Goal: Task Accomplishment & Management: Manage account settings

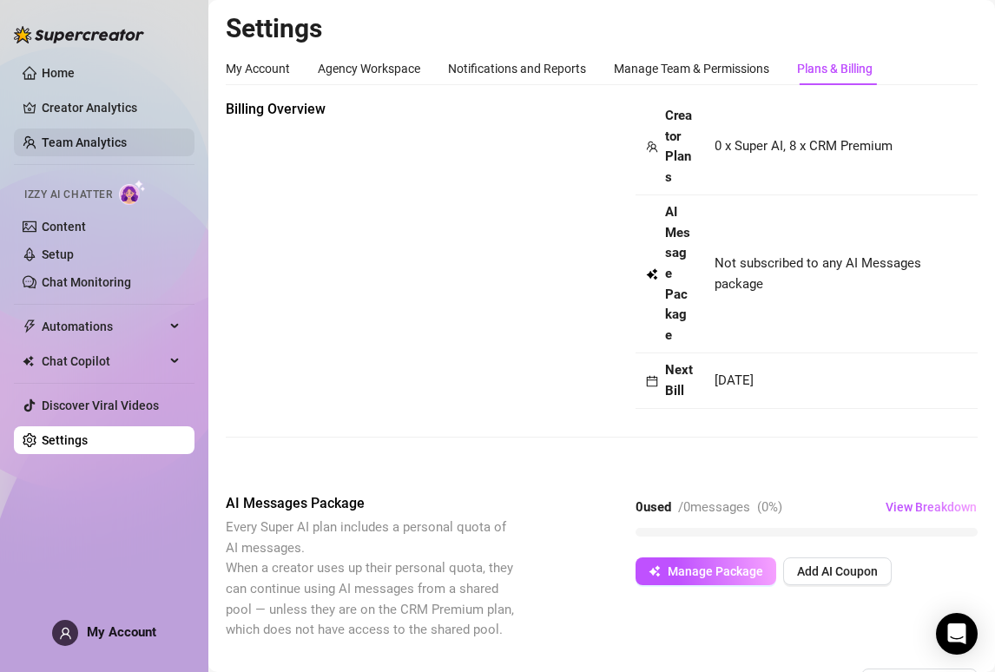
click at [126, 147] on link "Team Analytics" at bounding box center [84, 143] width 85 height 14
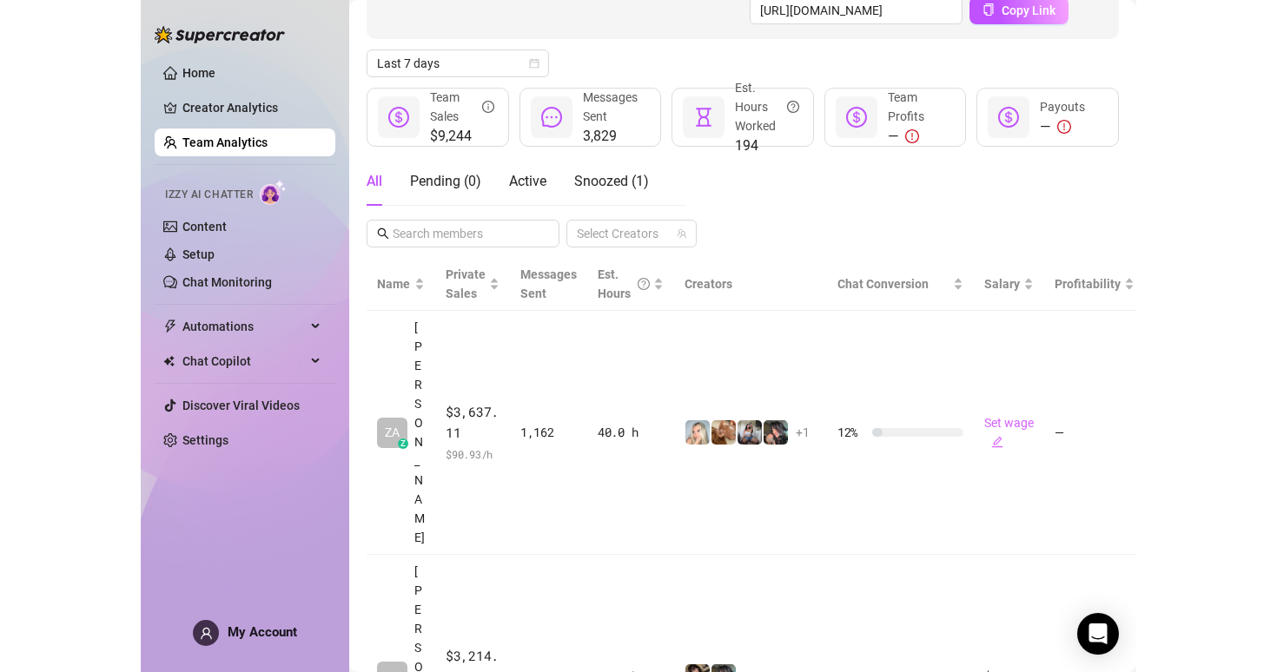
scroll to position [193, 0]
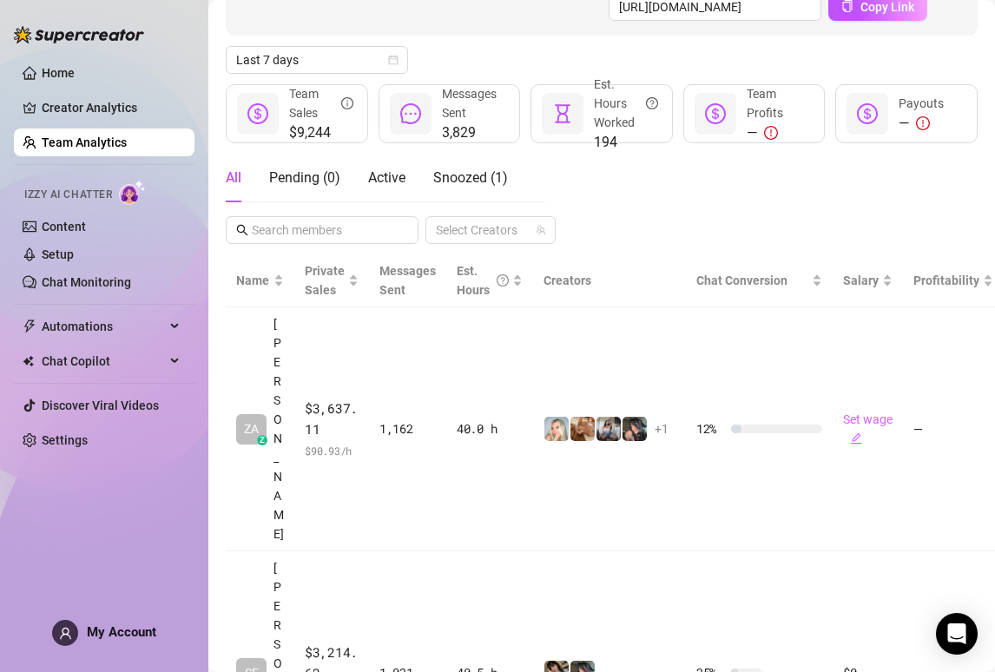
click at [965, 187] on div "All Pending ( 0 ) Active Snoozed ( 1 ) Select Creators" at bounding box center [602, 199] width 752 height 90
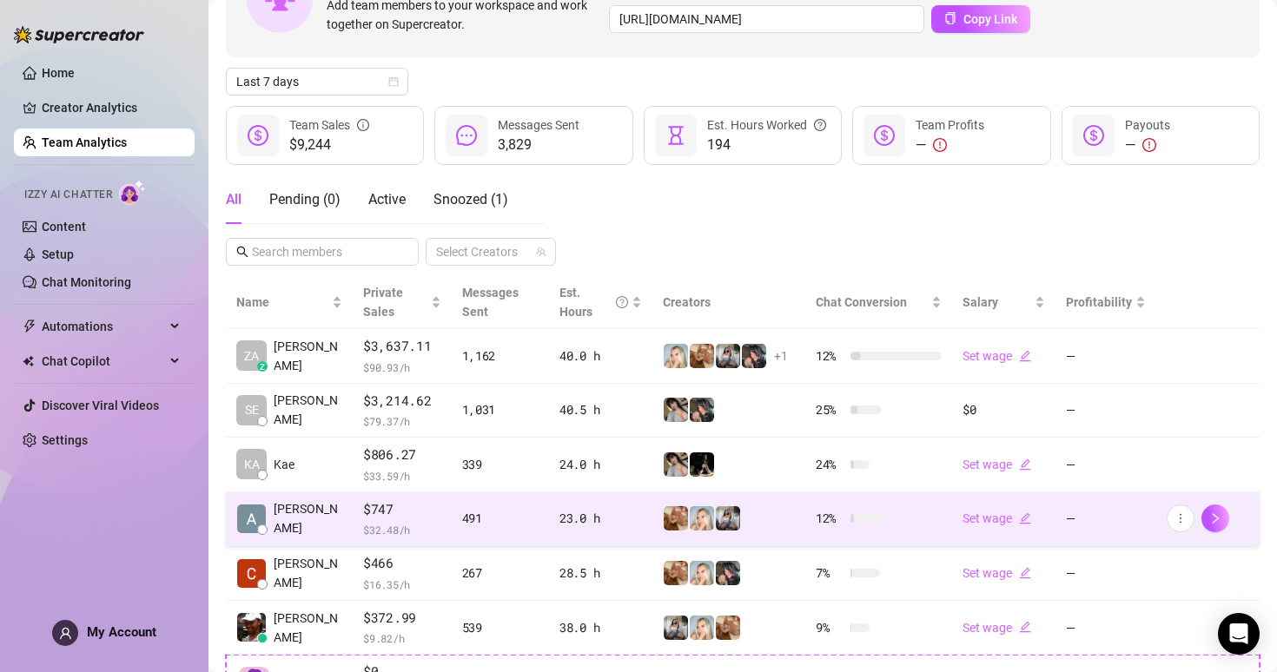
scroll to position [103, 0]
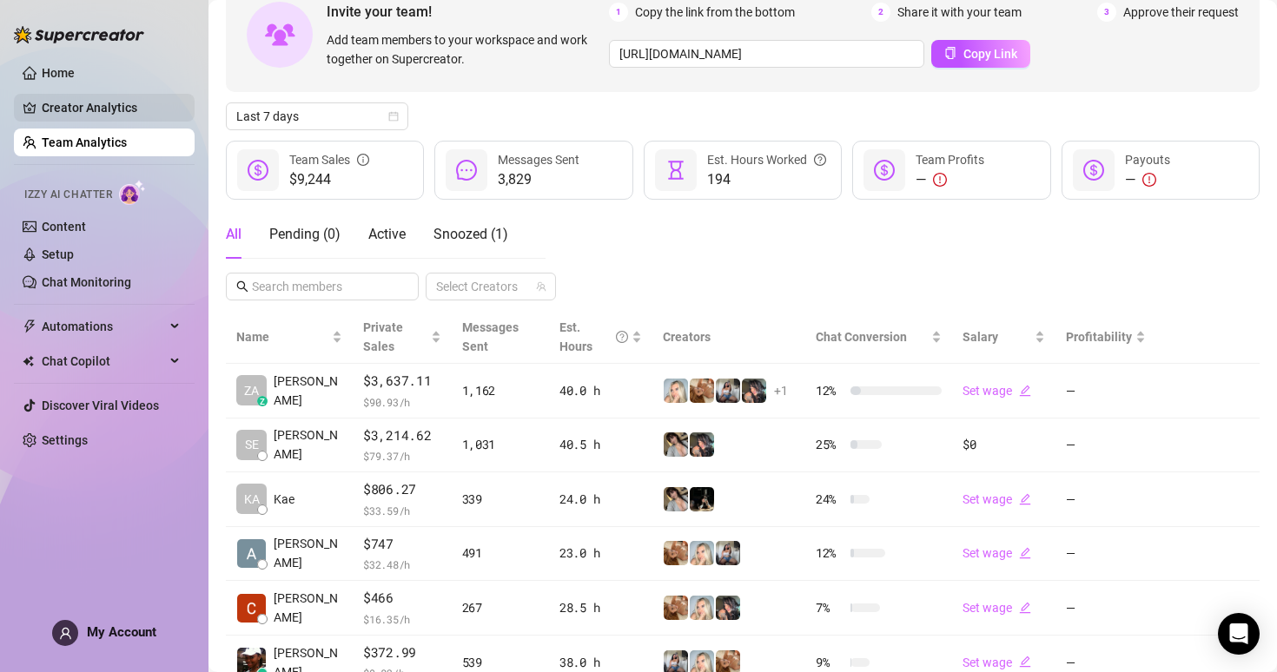
click at [108, 117] on link "Creator Analytics" at bounding box center [111, 108] width 139 height 28
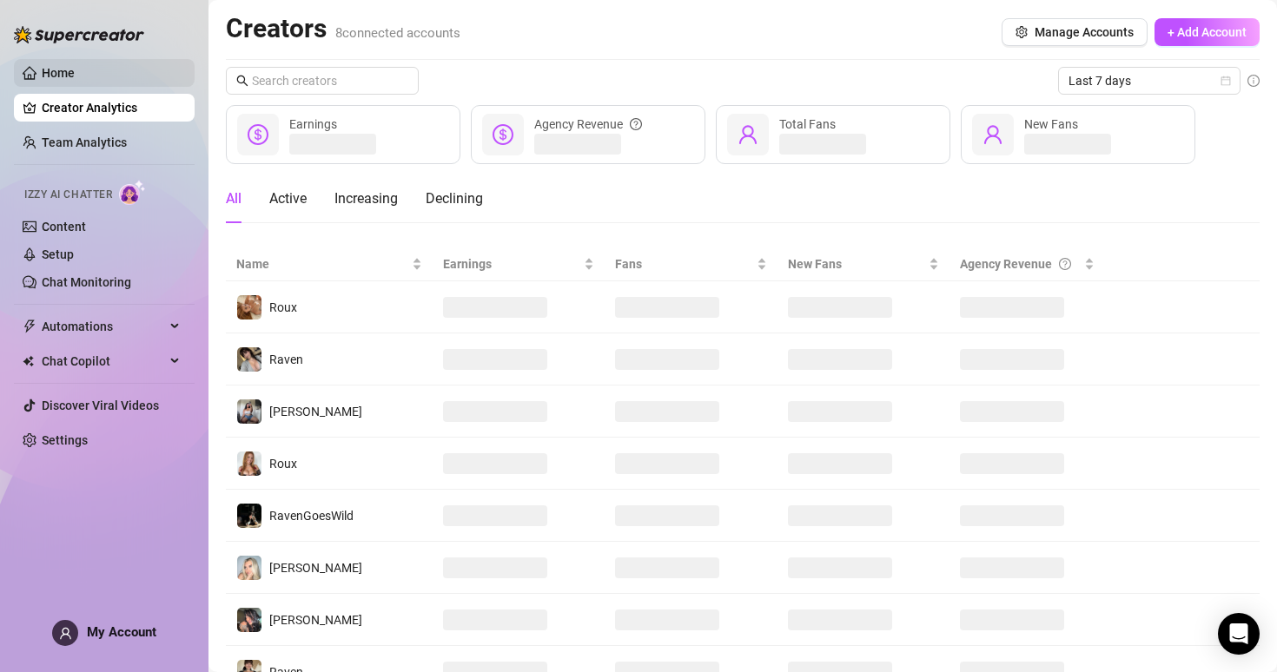
click at [75, 66] on link "Home" at bounding box center [58, 73] width 33 height 14
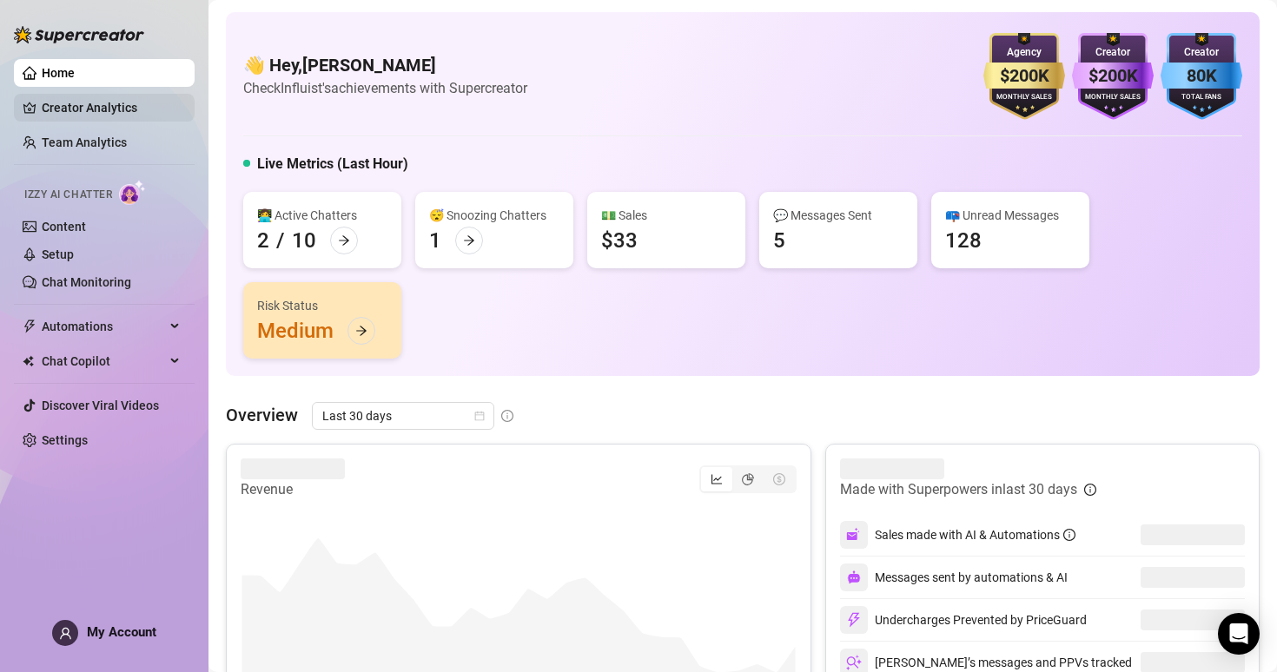
click at [112, 118] on link "Creator Analytics" at bounding box center [111, 108] width 139 height 28
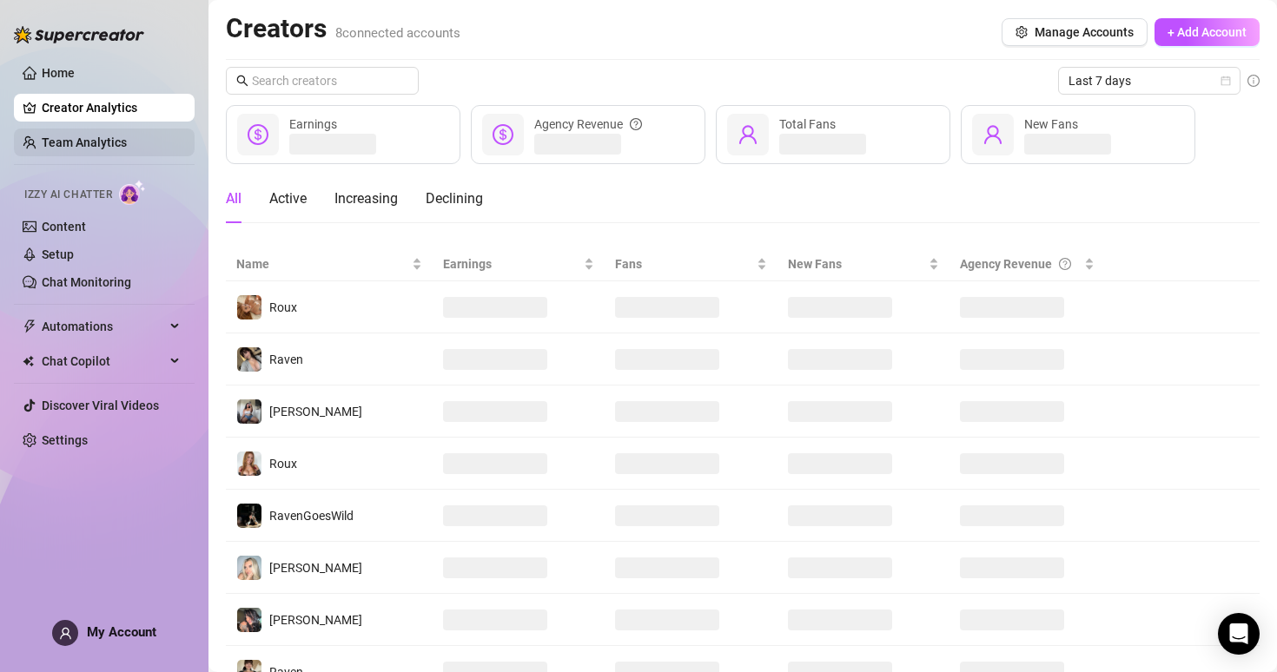
click at [121, 142] on link "Team Analytics" at bounding box center [84, 143] width 85 height 14
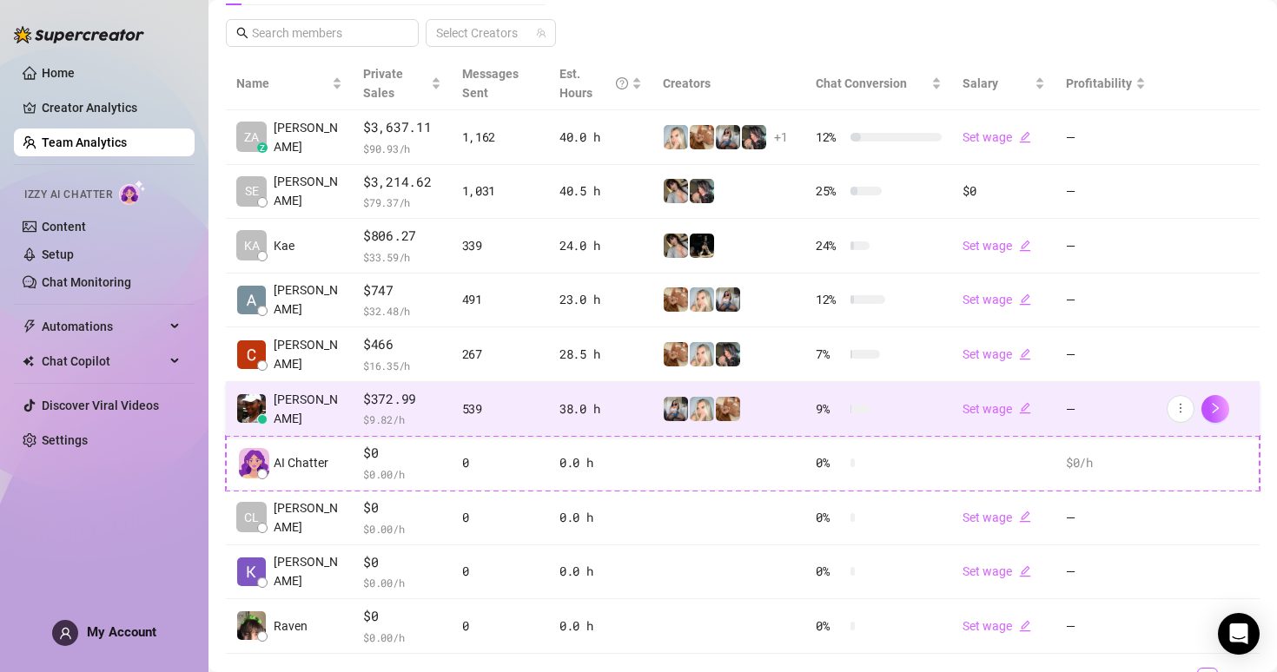
scroll to position [379, 0]
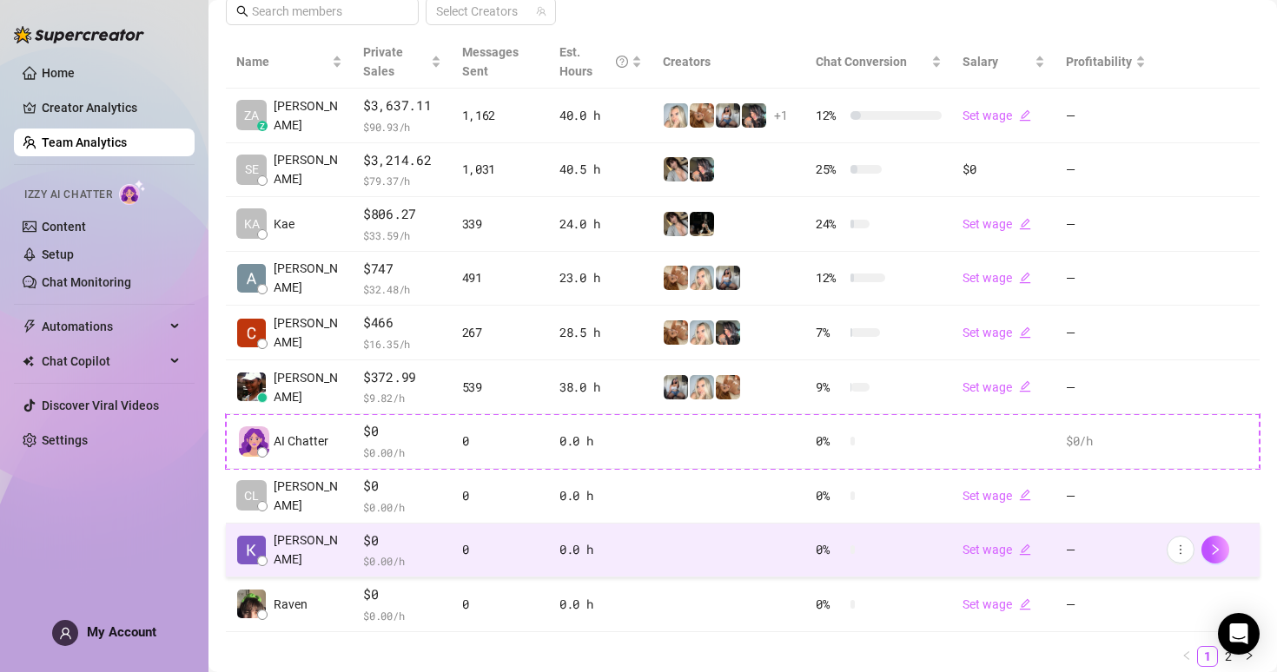
click at [257, 532] on td "[PERSON_NAME]" at bounding box center [289, 551] width 127 height 55
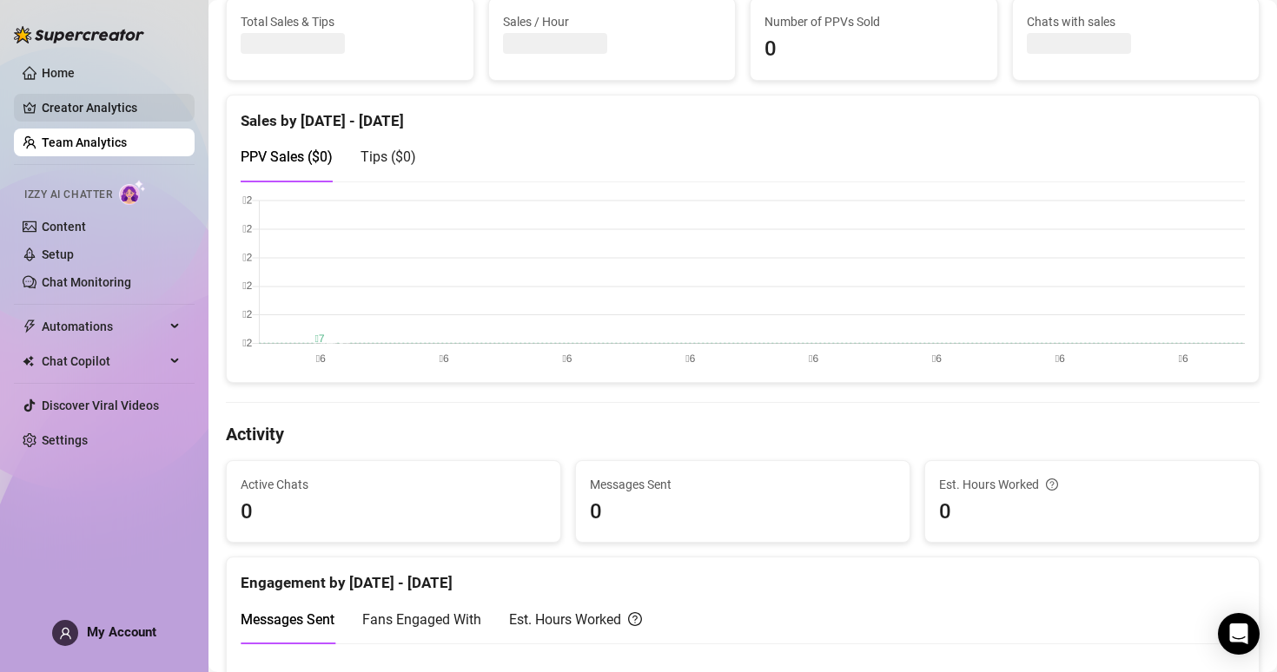
click at [146, 119] on link "Creator Analytics" at bounding box center [111, 108] width 139 height 28
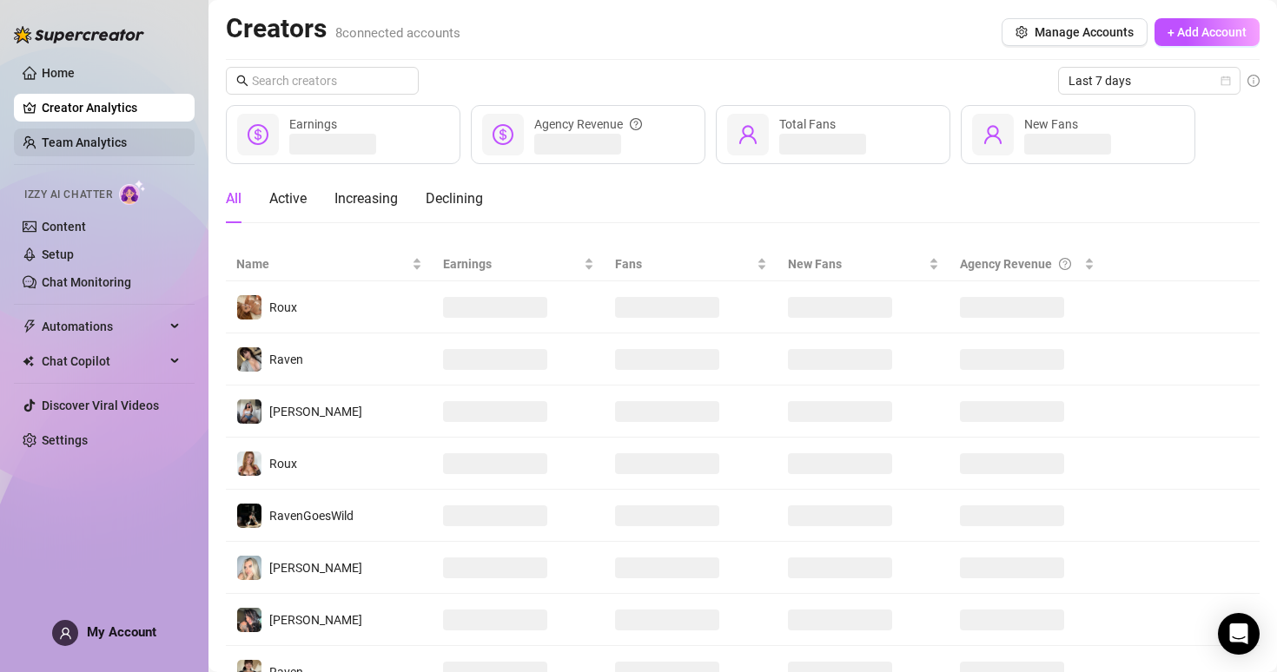
click at [69, 136] on link "Team Analytics" at bounding box center [84, 143] width 85 height 14
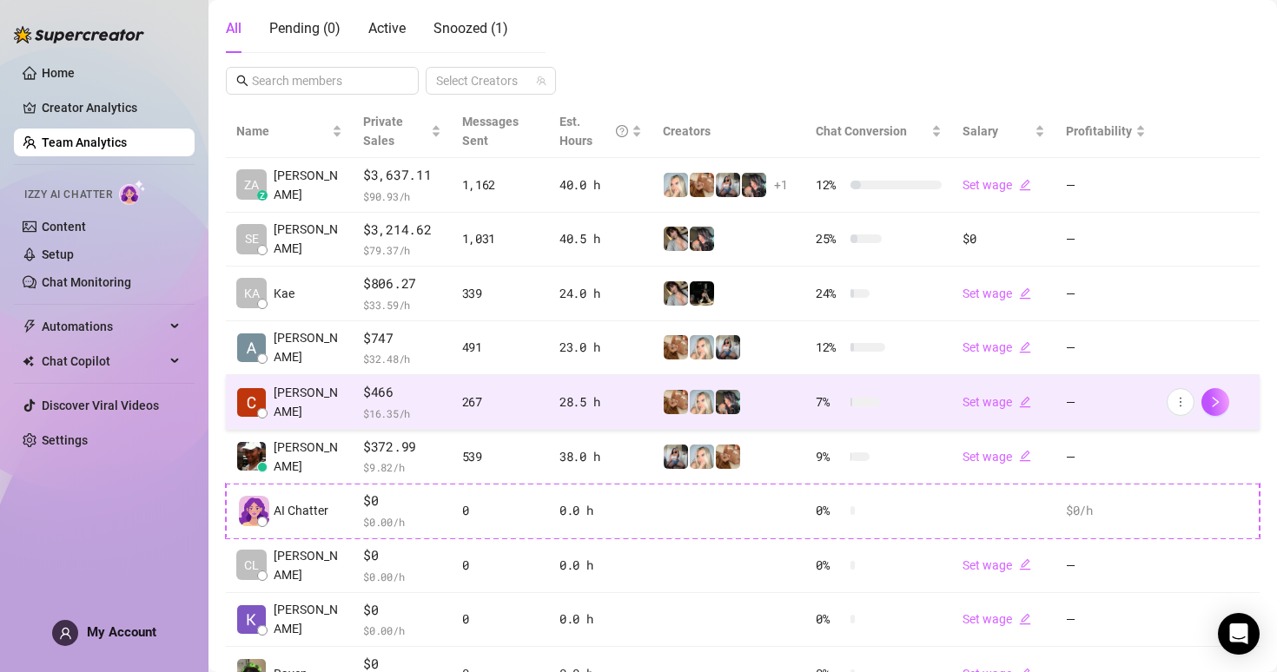
scroll to position [403, 0]
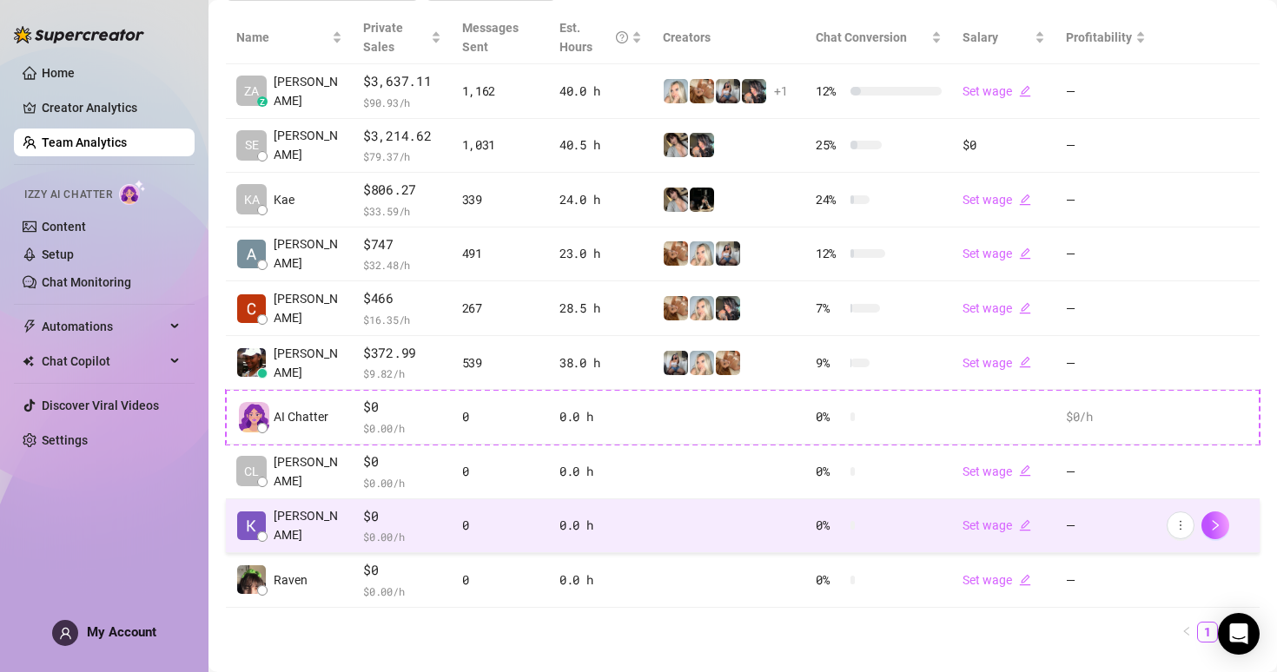
click at [673, 512] on td at bounding box center [728, 526] width 153 height 55
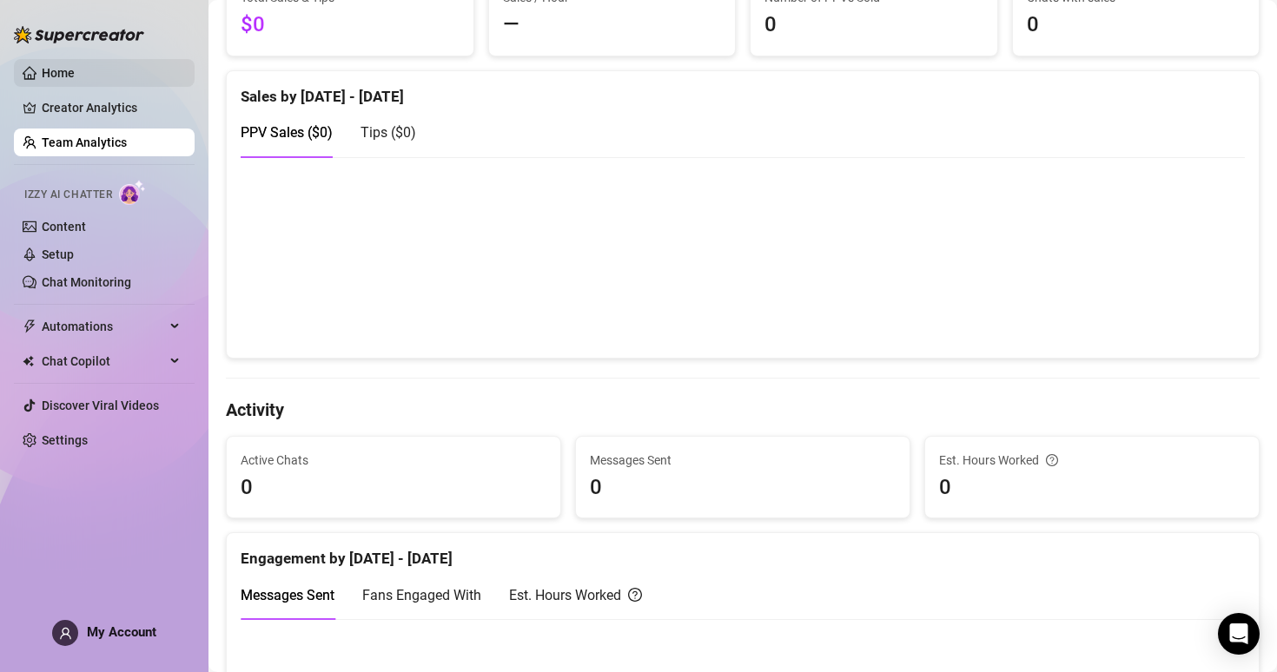
click at [61, 79] on link "Home" at bounding box center [58, 73] width 33 height 14
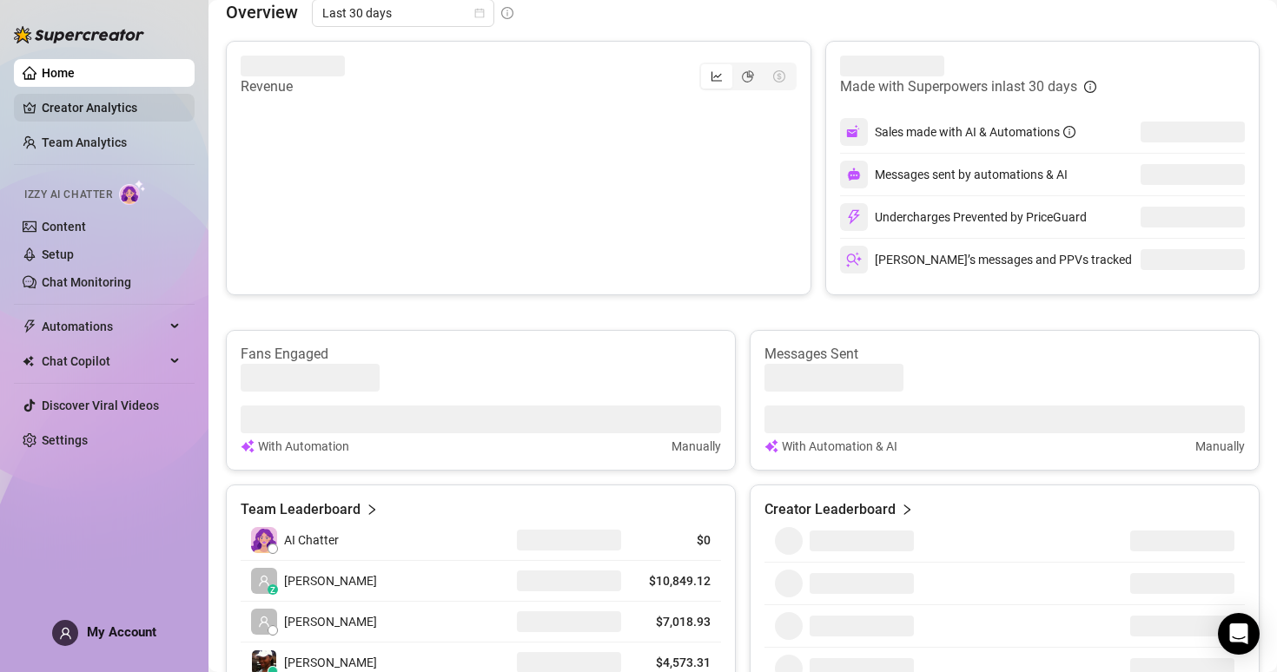
click at [103, 120] on link "Creator Analytics" at bounding box center [111, 108] width 139 height 28
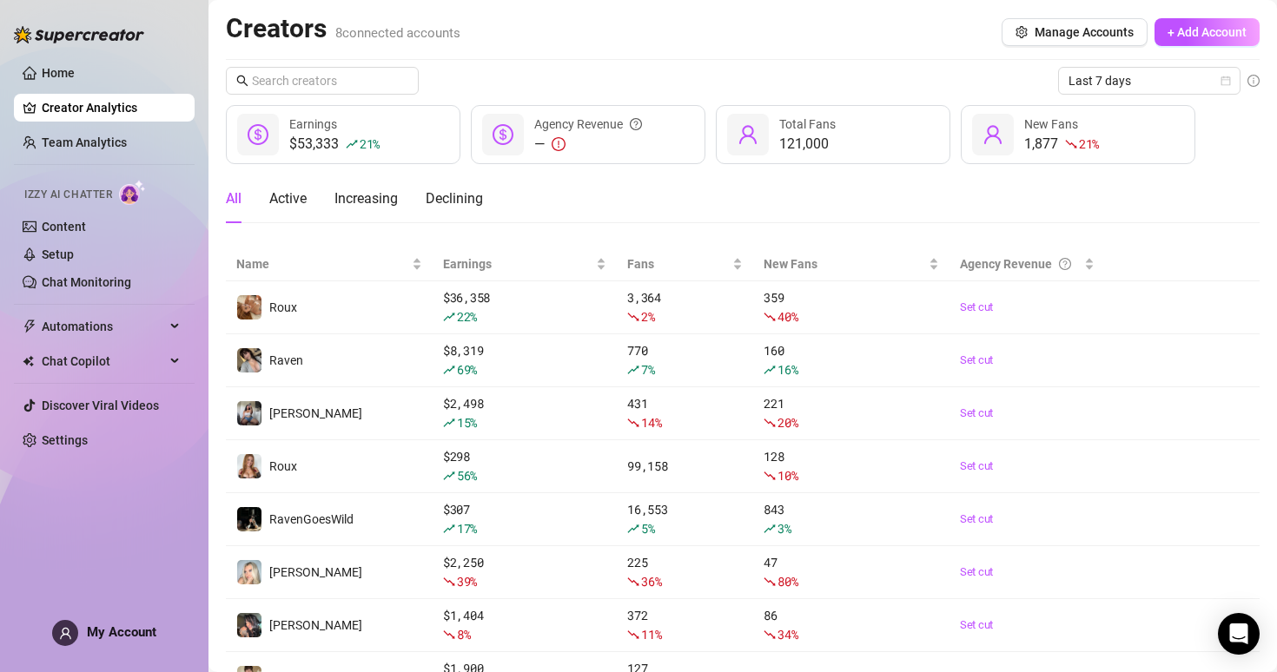
click at [142, 456] on ul "Home Creator Analytics Team Analytics Izzy AI Chatter Content Setup Chat Monito…" at bounding box center [104, 256] width 181 height 409
click at [88, 440] on link "Settings" at bounding box center [65, 440] width 46 height 14
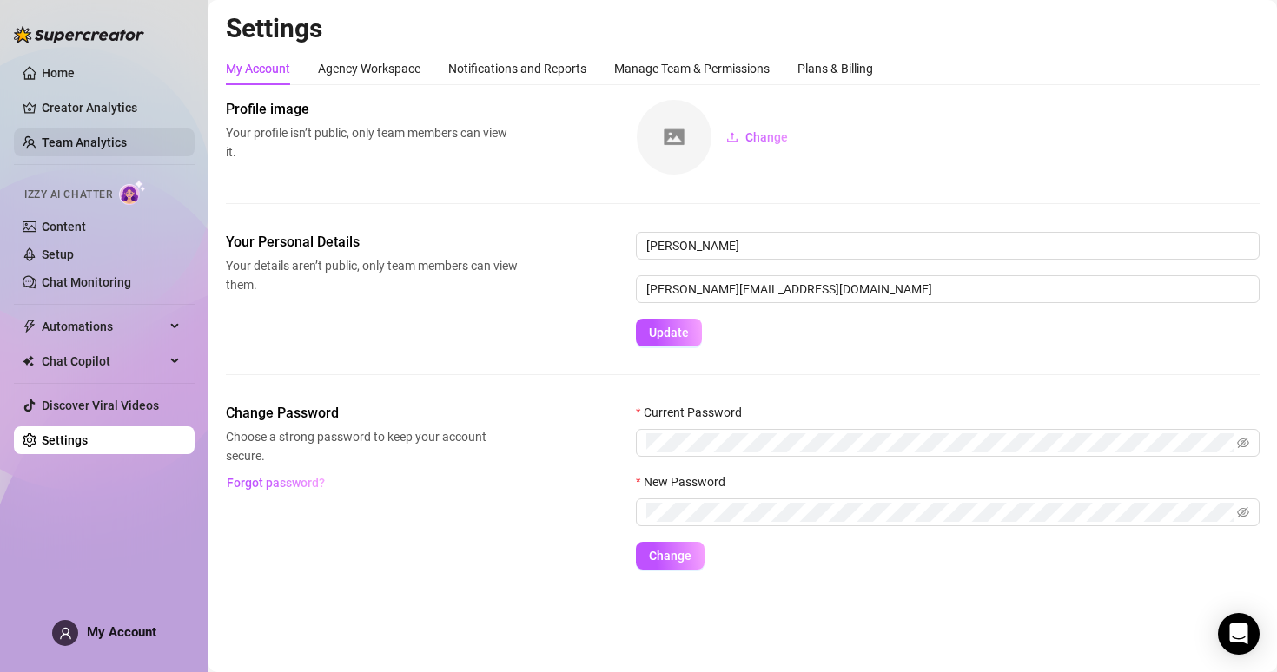
click at [72, 147] on link "Team Analytics" at bounding box center [84, 143] width 85 height 14
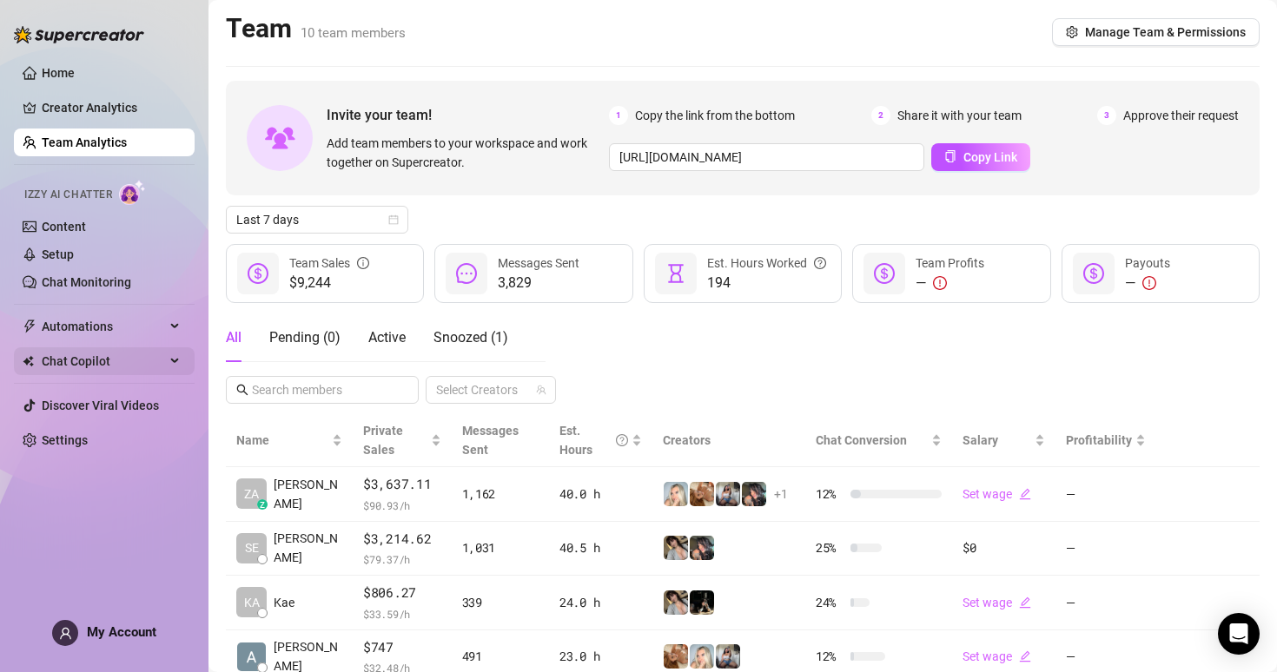
click at [168, 375] on div "Chat Copilot" at bounding box center [104, 361] width 181 height 28
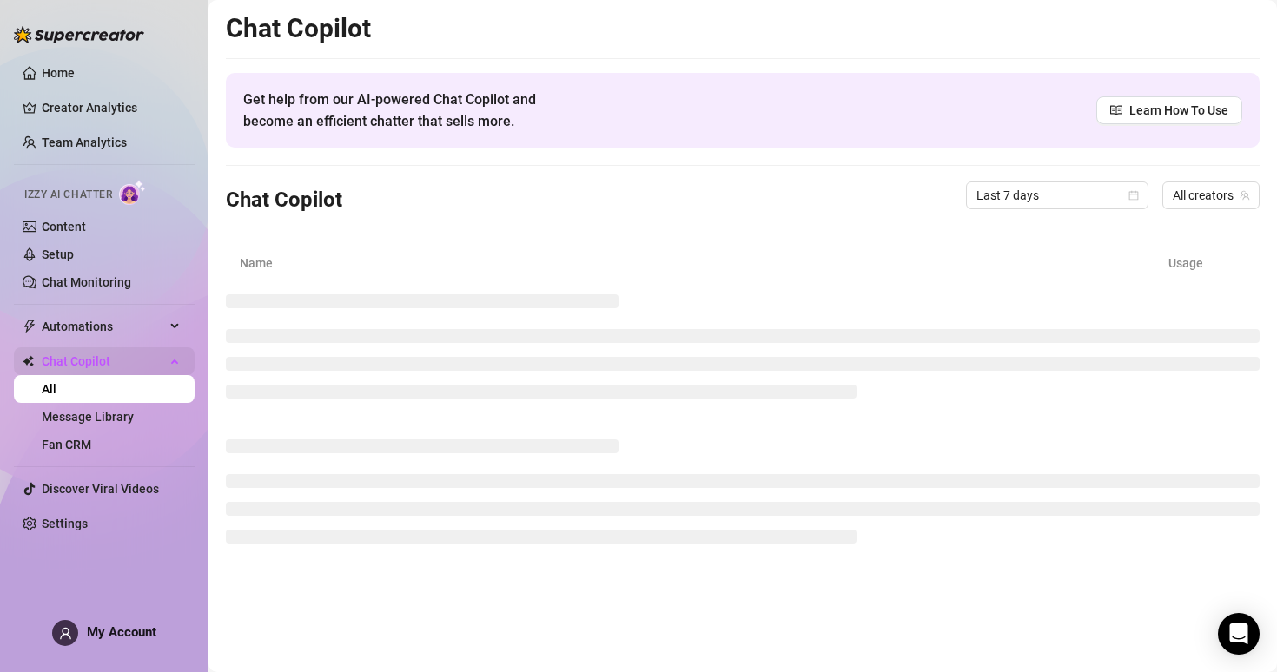
click at [56, 382] on link "All" at bounding box center [49, 389] width 15 height 14
click at [168, 321] on div "Automations" at bounding box center [104, 327] width 181 height 28
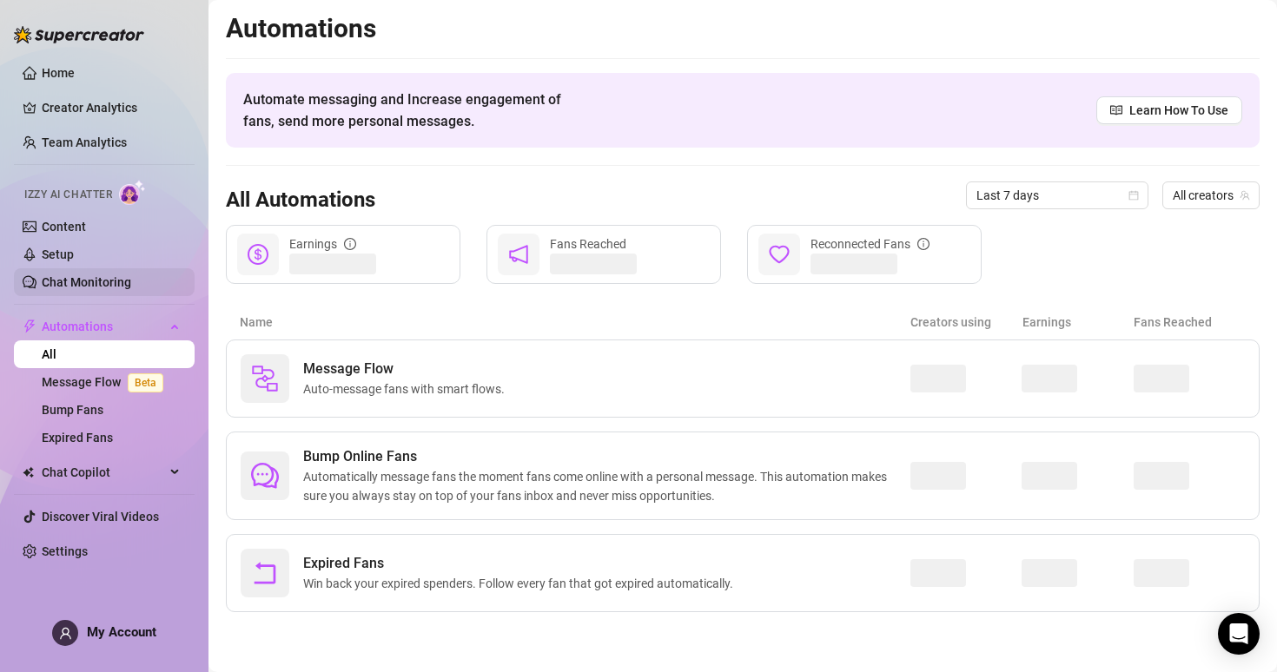
click at [131, 275] on link "Chat Monitoring" at bounding box center [86, 282] width 89 height 14
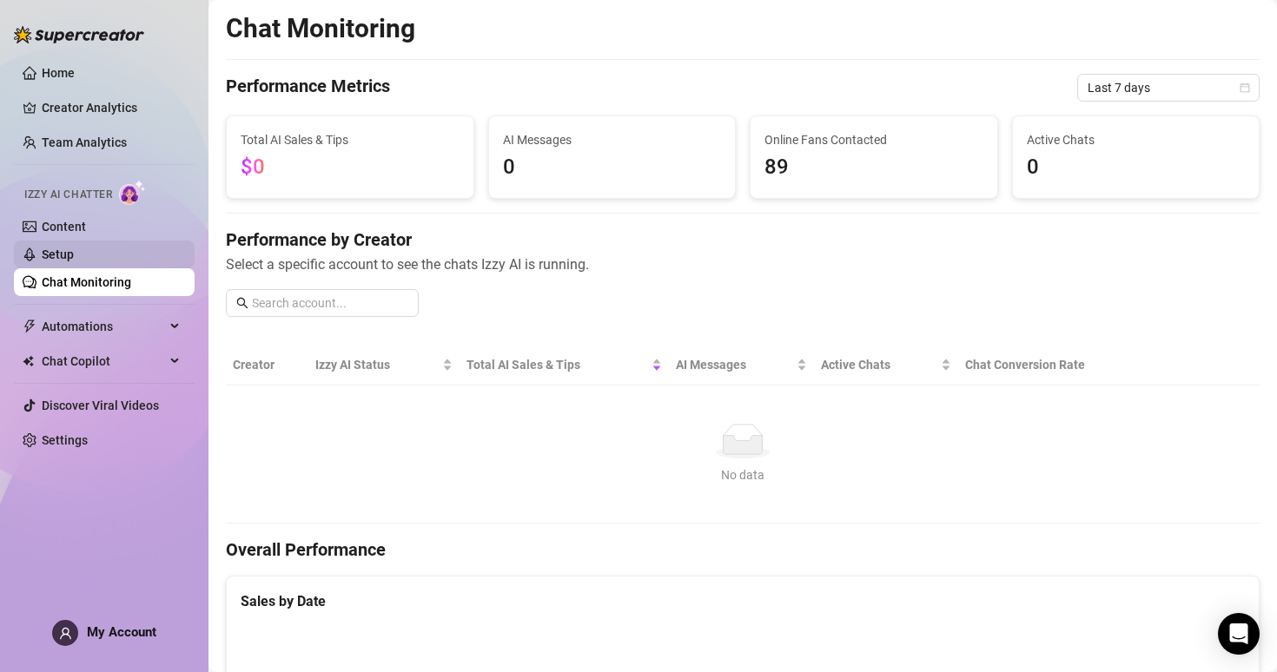
click at [74, 248] on link "Setup" at bounding box center [58, 255] width 32 height 14
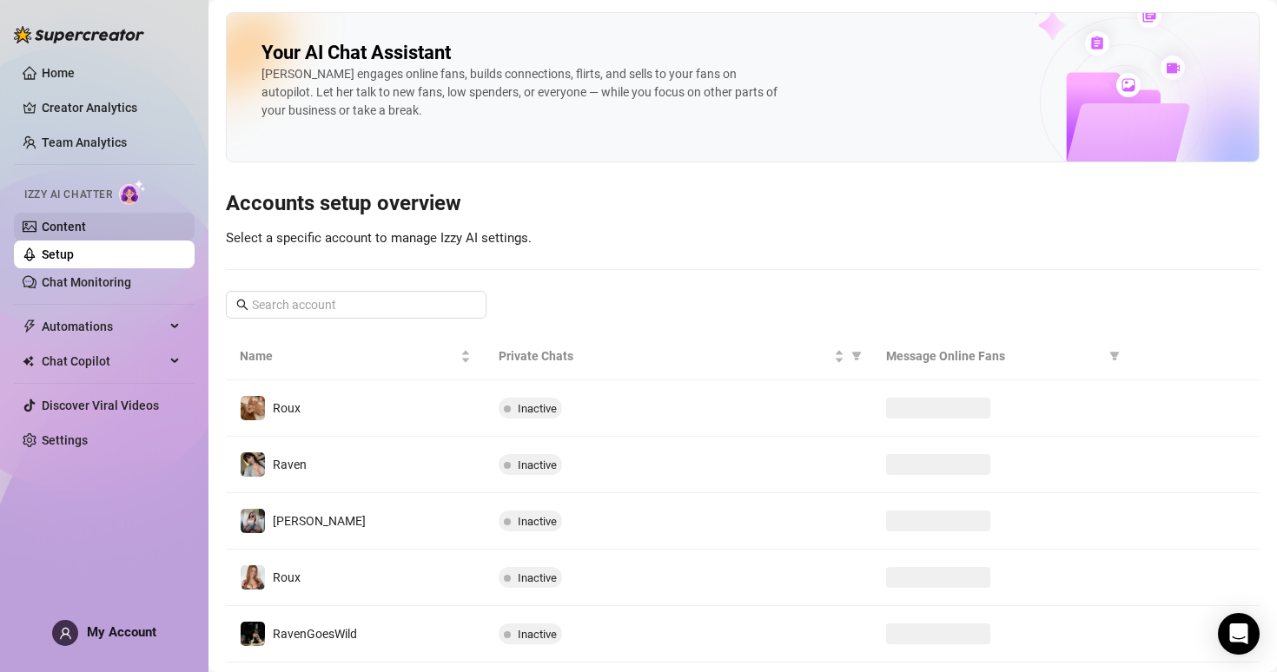
click at [86, 234] on link "Content" at bounding box center [64, 227] width 44 height 14
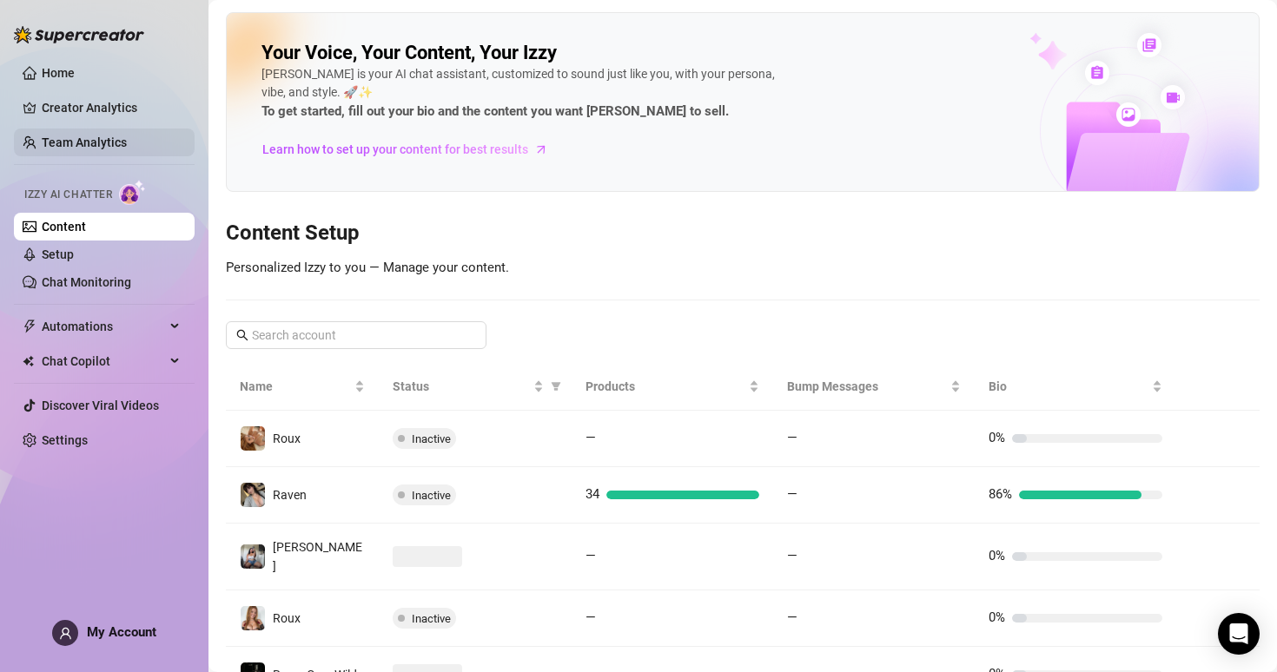
click at [79, 145] on link "Team Analytics" at bounding box center [84, 143] width 85 height 14
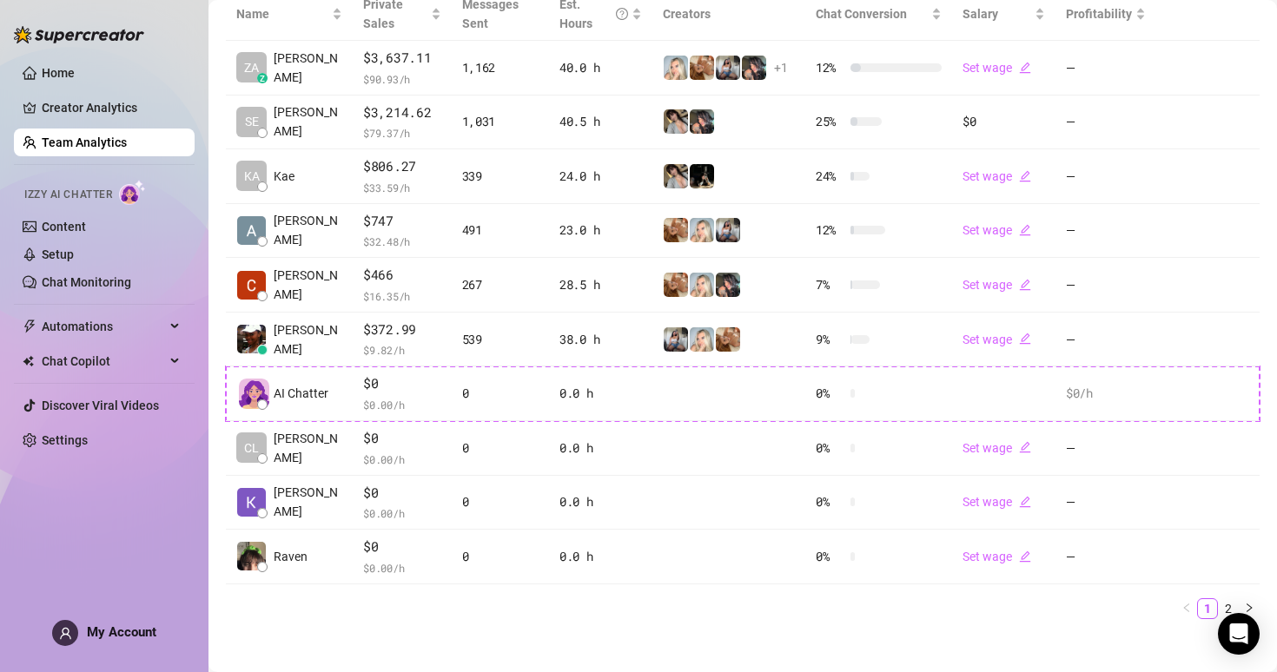
scroll to position [428, 0]
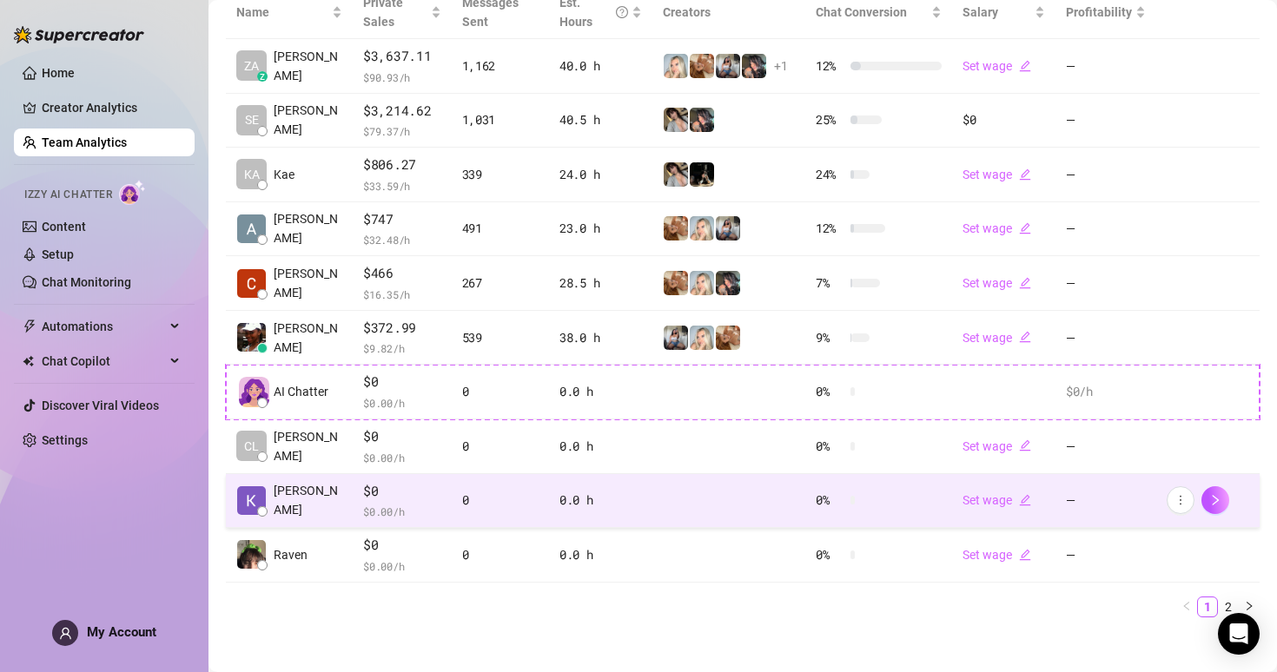
click at [393, 502] on div "$0 $ 0.00 /h" at bounding box center [402, 501] width 78 height 40
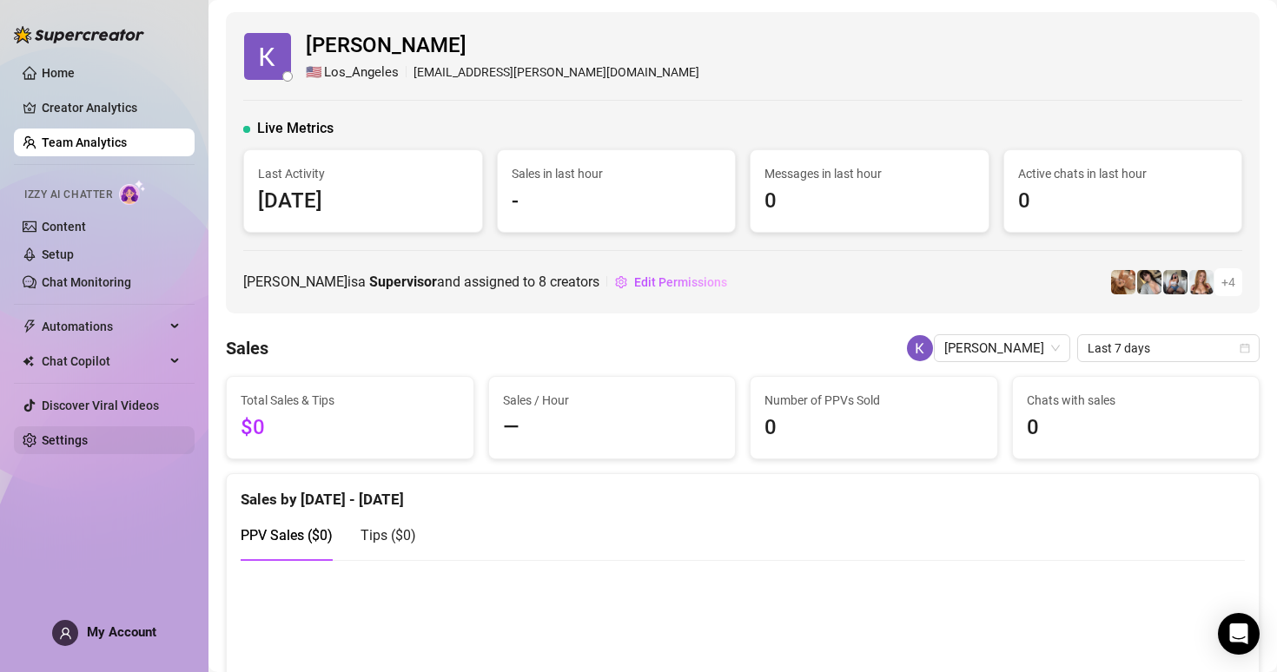
click at [88, 433] on link "Settings" at bounding box center [65, 440] width 46 height 14
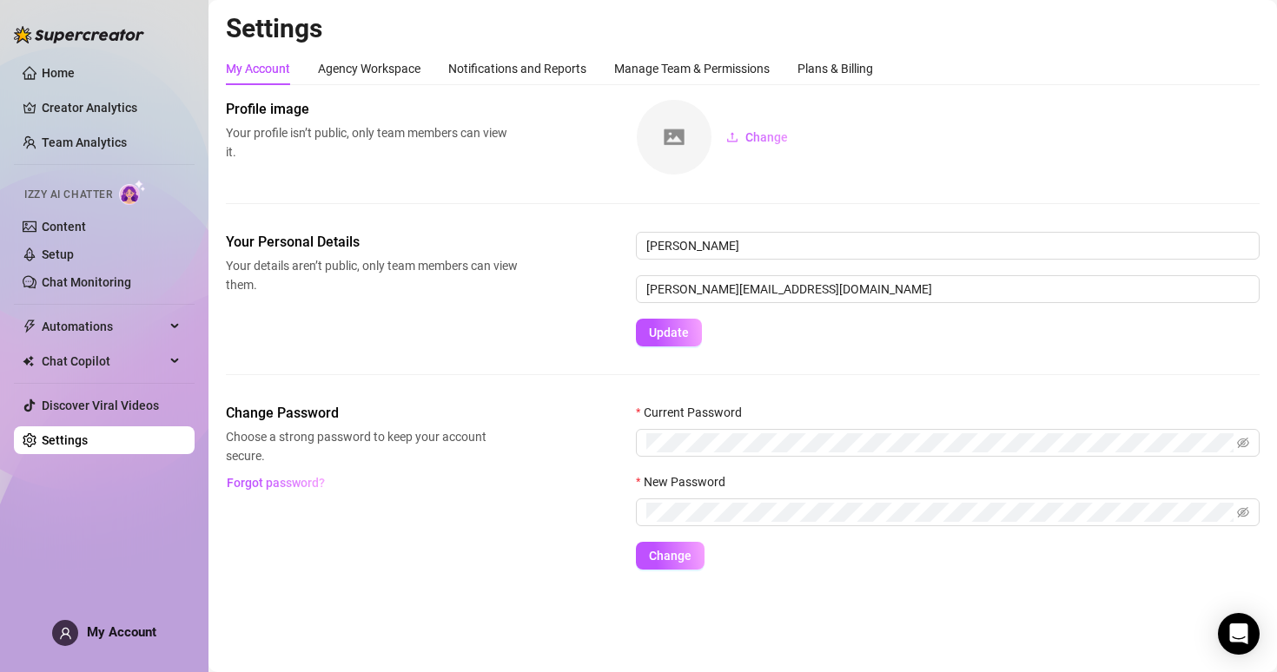
click at [376, 48] on div "Settings My Account Agency Workspace Notifications and Reports Manage Team & Pe…" at bounding box center [743, 301] width 1034 height 579
click at [381, 59] on div "Agency Workspace" at bounding box center [369, 68] width 102 height 19
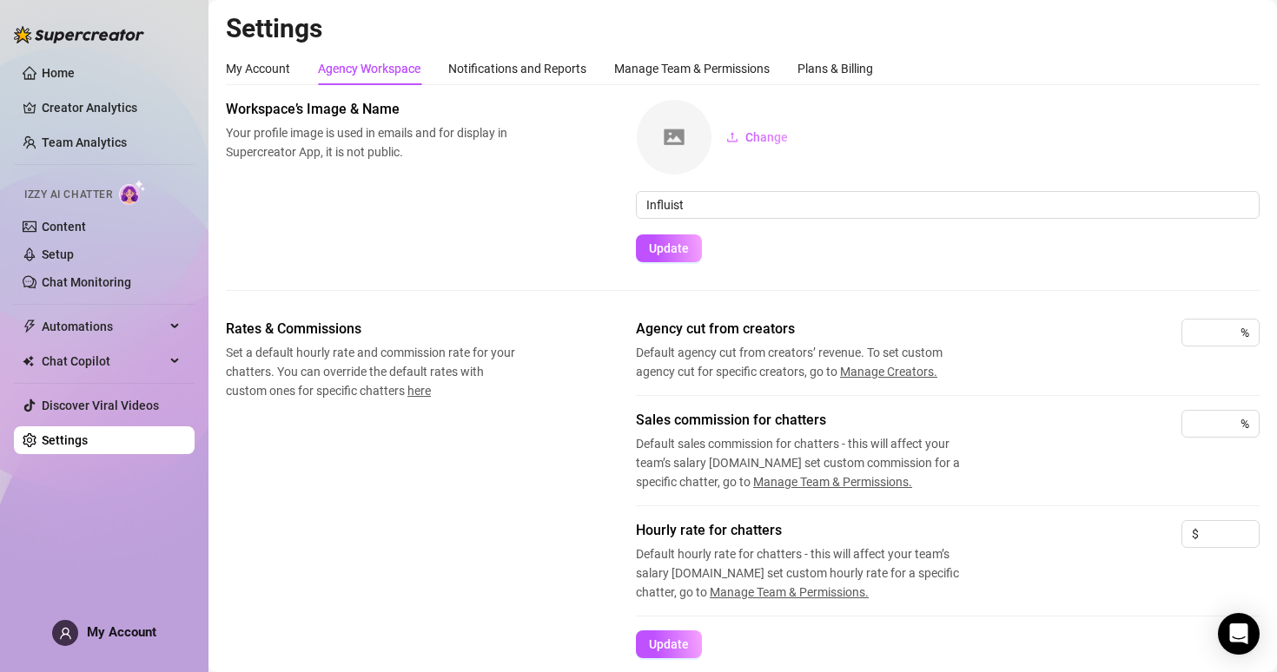
click at [470, 50] on div "Settings My Account Agency Workspace Notifications and Reports Manage Team & Pe…" at bounding box center [743, 605] width 1034 height 1186
click at [482, 69] on div "Notifications and Reports" at bounding box center [517, 68] width 138 height 19
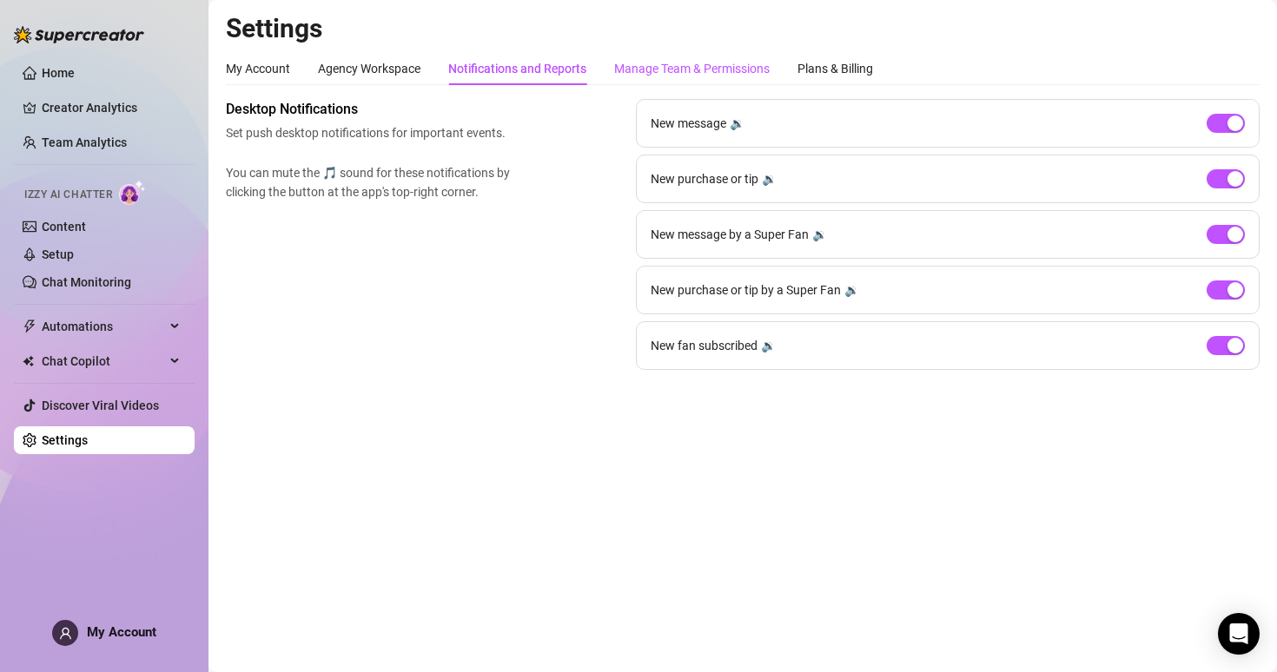
click at [652, 77] on div "Manage Team & Permissions" at bounding box center [691, 68] width 155 height 19
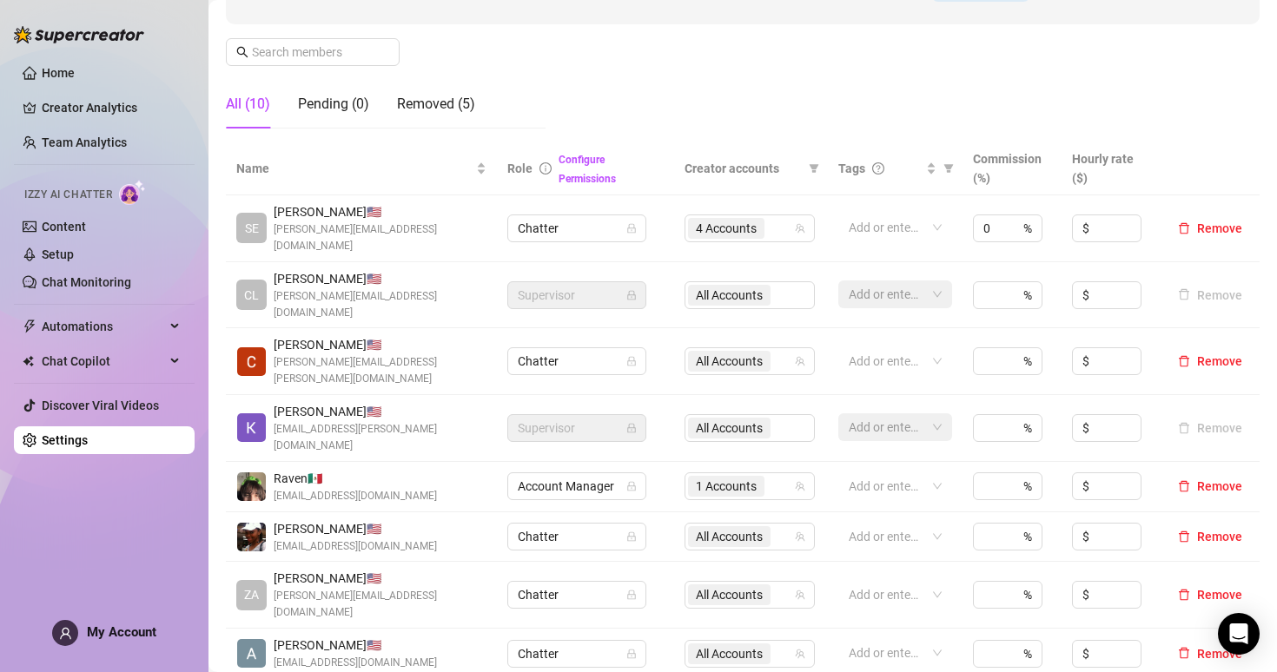
scroll to position [264, 0]
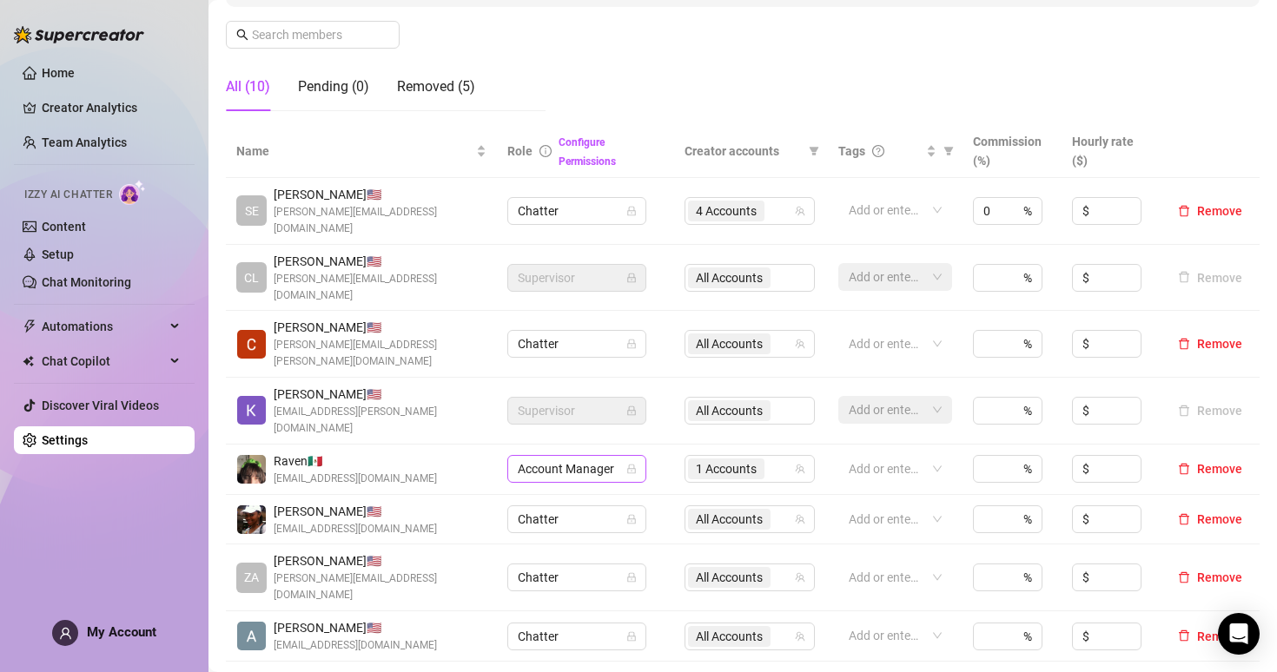
click at [612, 456] on span "Account Manager" at bounding box center [577, 469] width 118 height 26
click at [658, 495] on td "Chatter" at bounding box center [585, 520] width 177 height 50
click at [613, 445] on td "Account Manager" at bounding box center [585, 470] width 177 height 50
click at [608, 456] on span "Account Manager" at bounding box center [577, 469] width 118 height 26
click at [668, 495] on td "Chatter" at bounding box center [585, 520] width 177 height 50
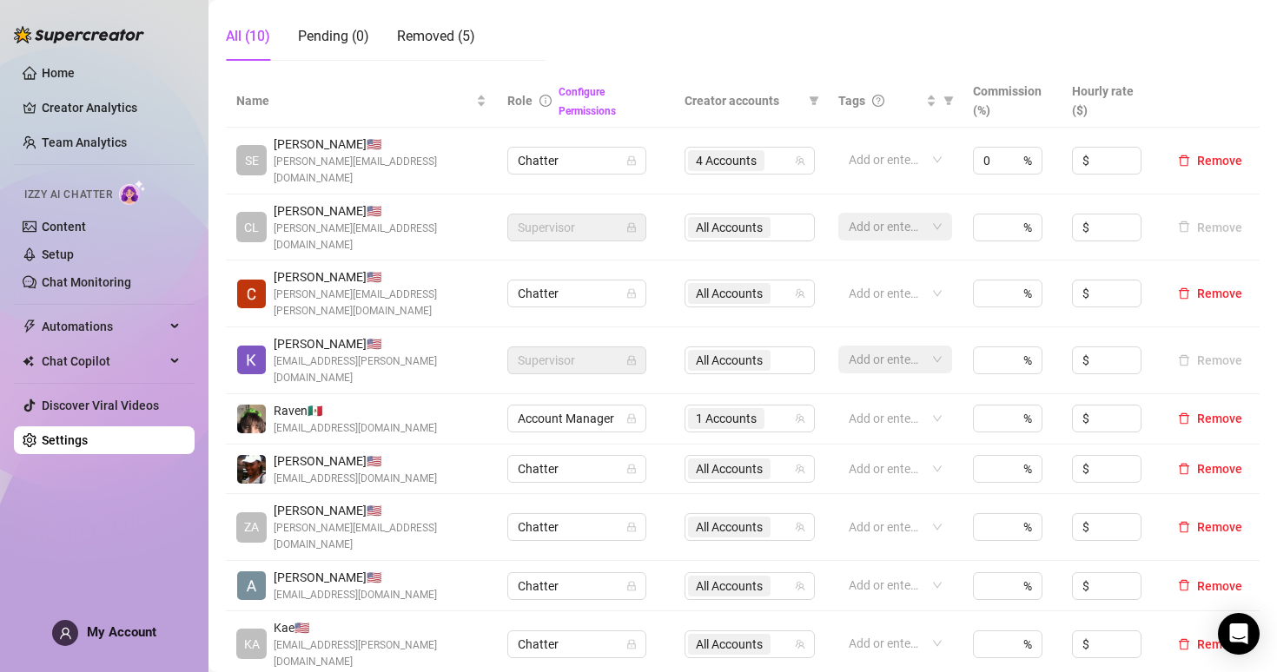
scroll to position [315, 0]
click at [543, 405] on span "Account Manager" at bounding box center [577, 418] width 118 height 26
click at [448, 400] on div "Raven 🇲🇽 [EMAIL_ADDRESS][DOMAIN_NAME]" at bounding box center [361, 418] width 250 height 36
click at [468, 400] on div "Raven 🇲🇽 [EMAIL_ADDRESS][DOMAIN_NAME]" at bounding box center [361, 418] width 250 height 36
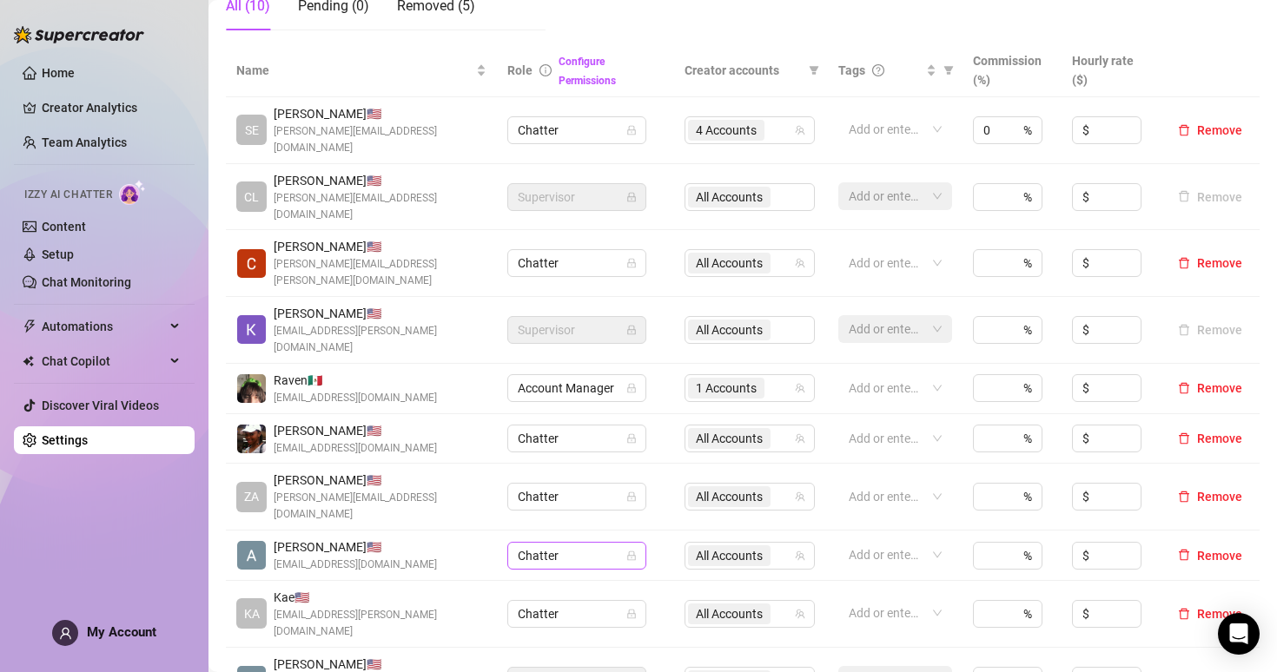
scroll to position [342, 0]
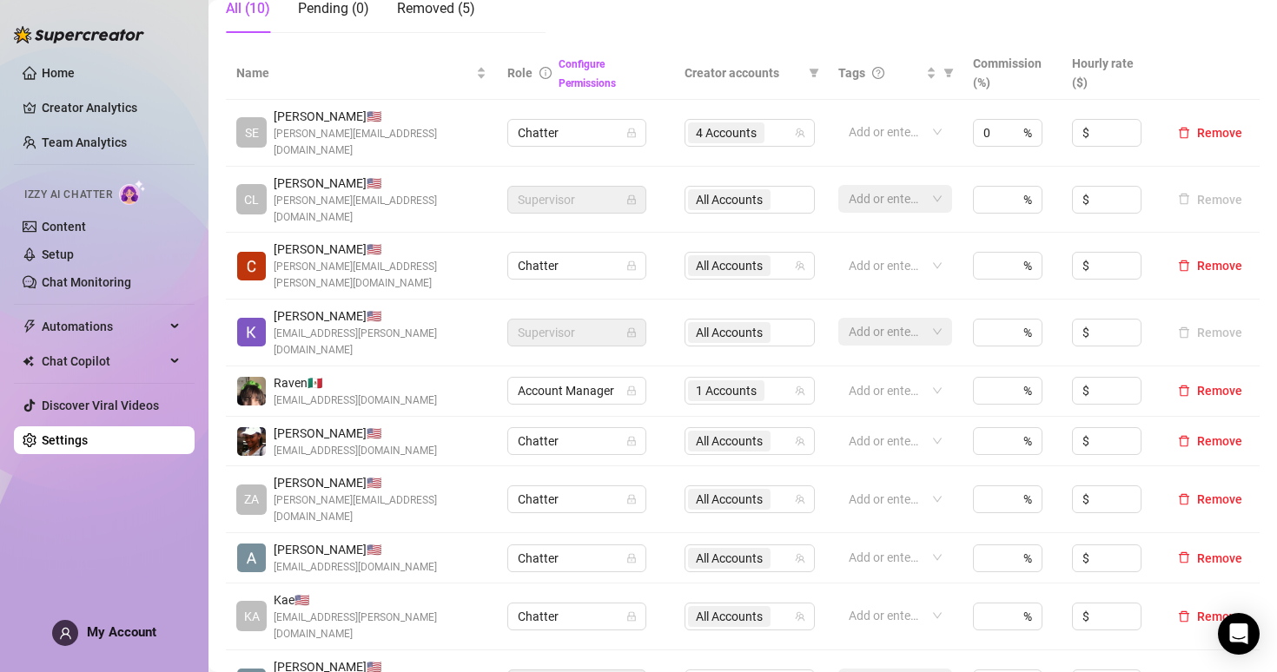
click at [459, 374] on div "Raven 🇲🇽 [EMAIL_ADDRESS][DOMAIN_NAME]" at bounding box center [361, 392] width 250 height 36
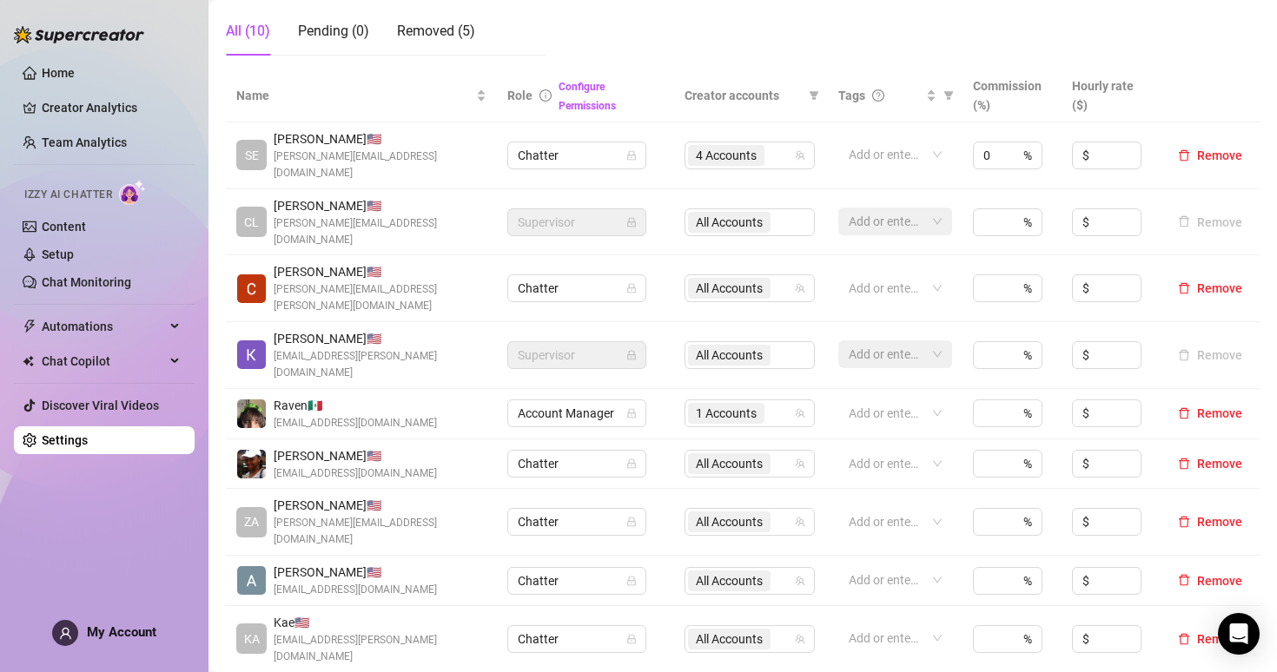
scroll to position [321, 0]
click at [524, 321] on td "Supervisor" at bounding box center [585, 354] width 177 height 67
click at [545, 399] on span "Account Manager" at bounding box center [577, 412] width 118 height 26
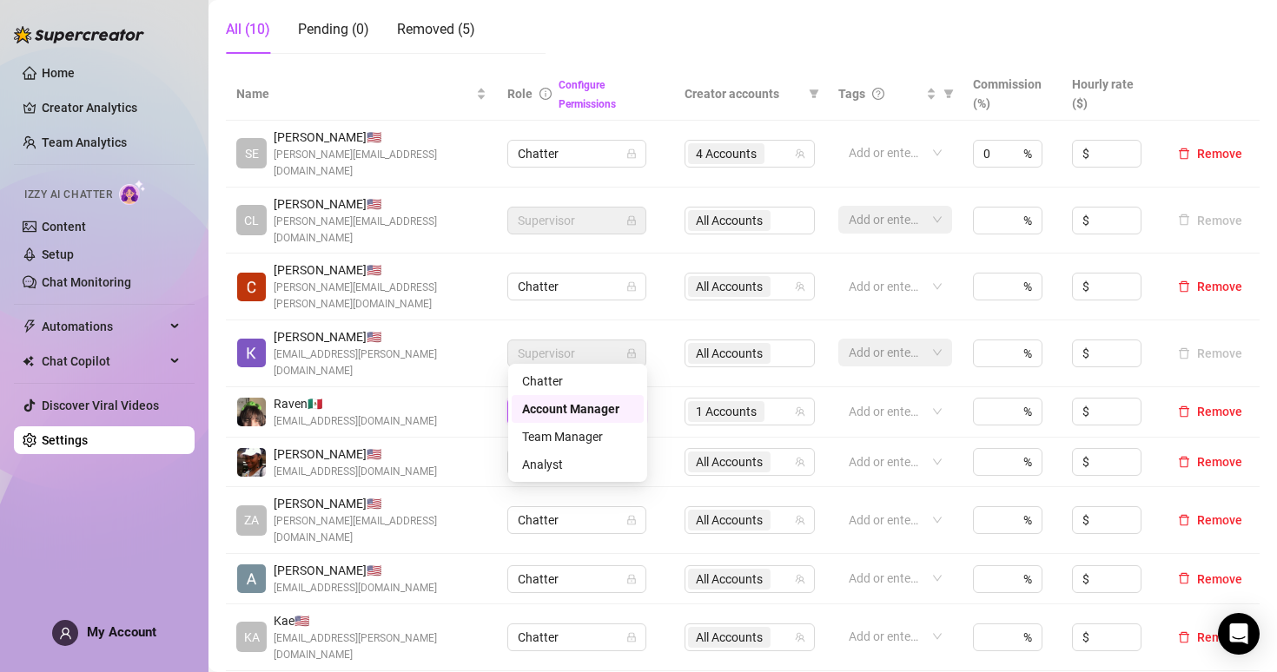
click at [678, 387] on td "1 Accounts" at bounding box center [751, 412] width 154 height 50
click at [621, 399] on span "Account Manager" at bounding box center [577, 412] width 118 height 26
click at [671, 387] on td "Account Manager" at bounding box center [585, 412] width 177 height 50
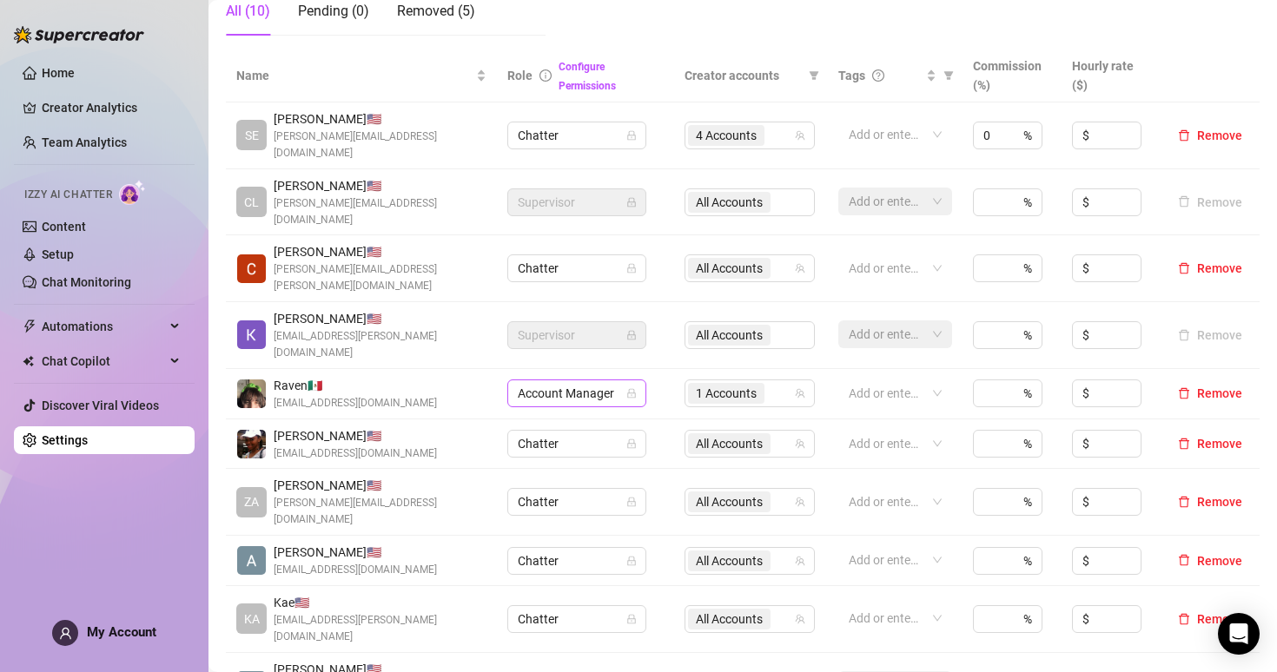
scroll to position [332, 0]
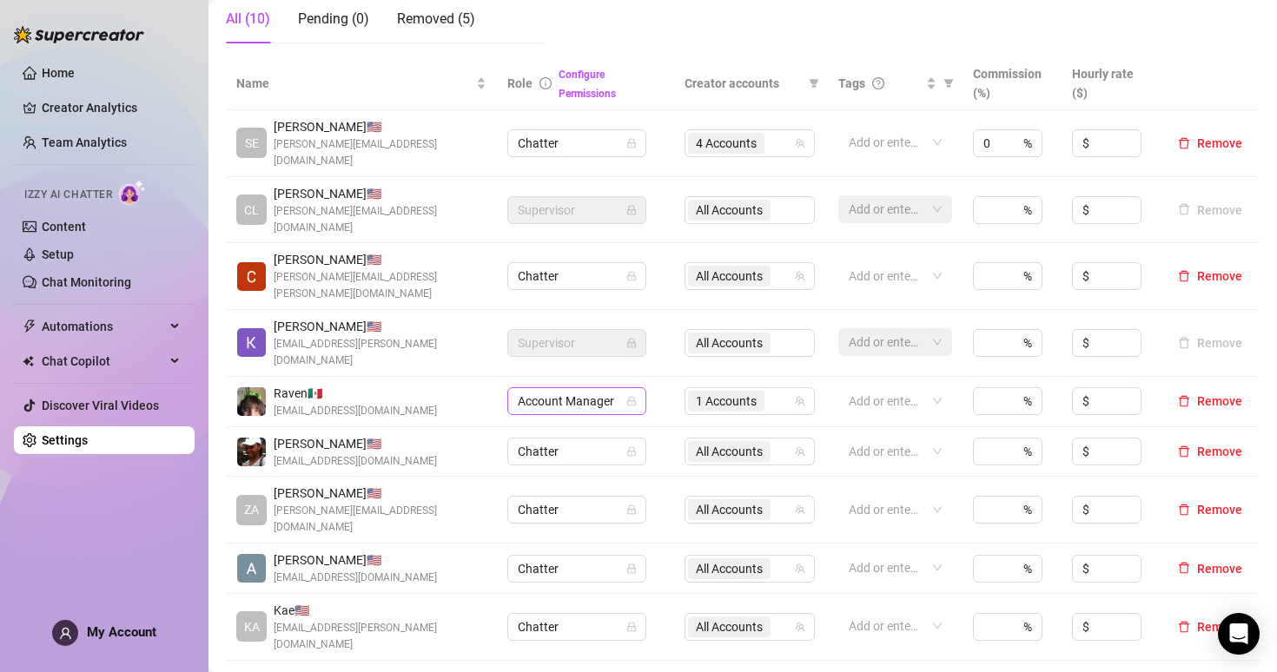
click at [630, 397] on icon "lock" at bounding box center [631, 402] width 8 height 10
click at [607, 388] on span "Account Manager" at bounding box center [577, 401] width 118 height 26
click at [575, 376] on div "Chatter" at bounding box center [577, 370] width 111 height 19
click at [598, 330] on span "Supervisor" at bounding box center [577, 343] width 118 height 26
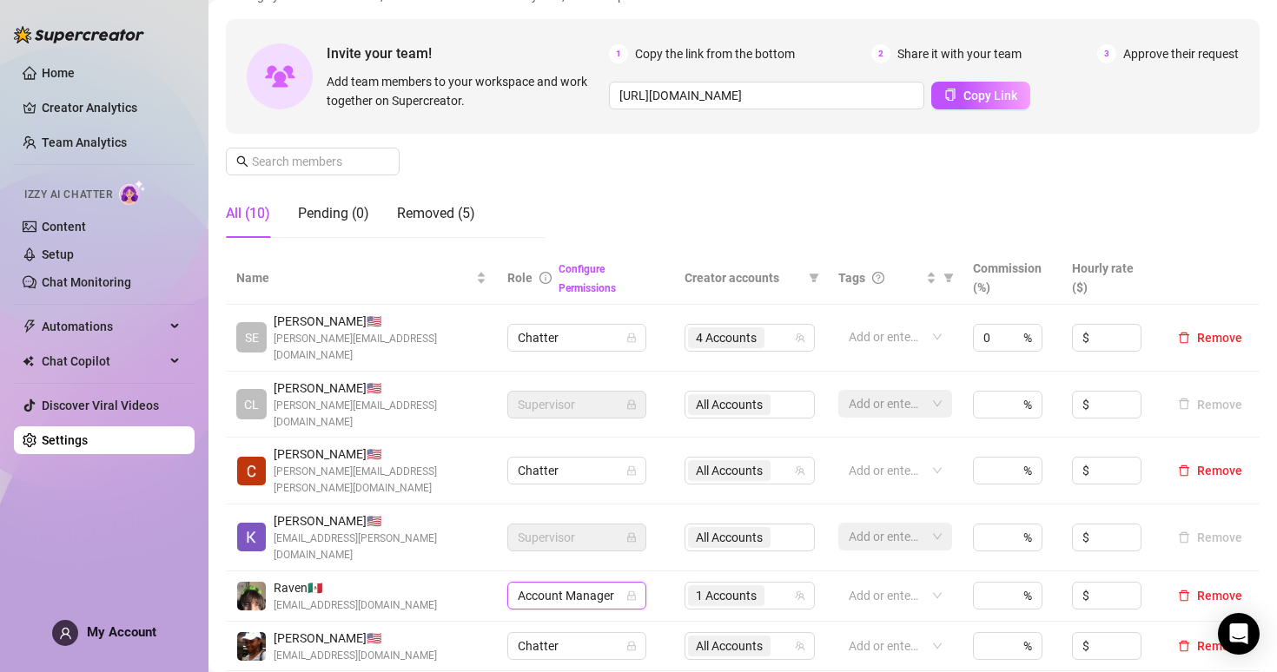
scroll to position [0, 0]
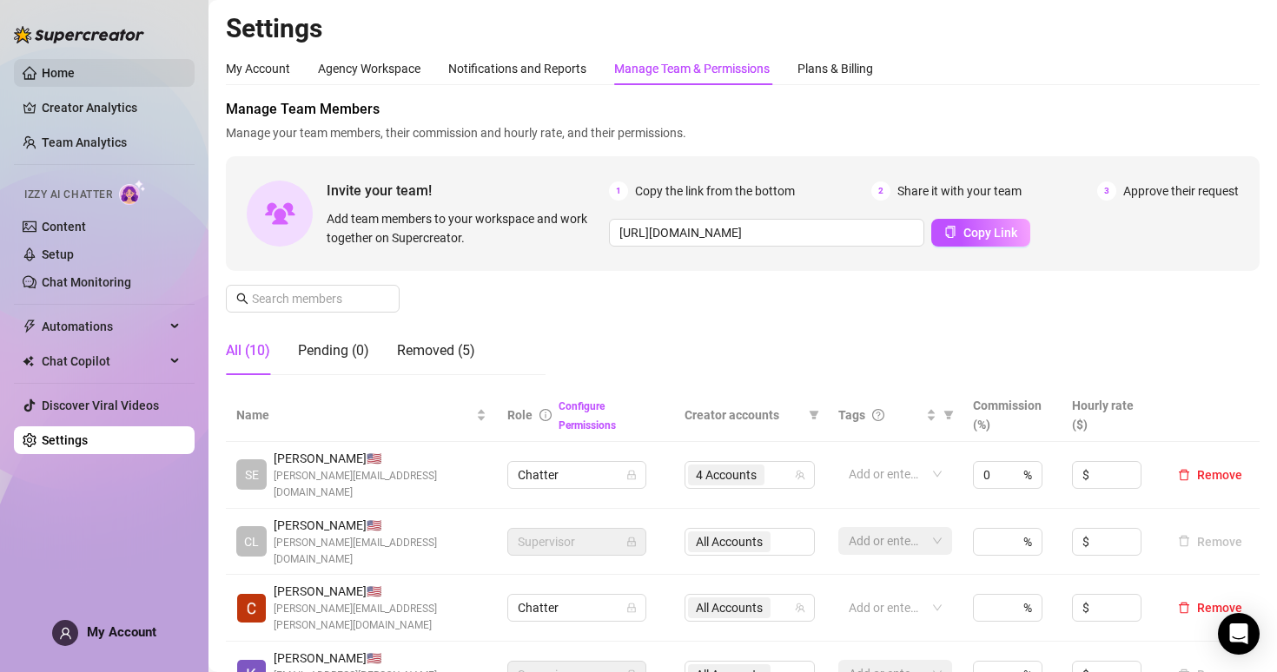
click at [75, 72] on link "Home" at bounding box center [58, 73] width 33 height 14
